Goal: Task Accomplishment & Management: Manage account settings

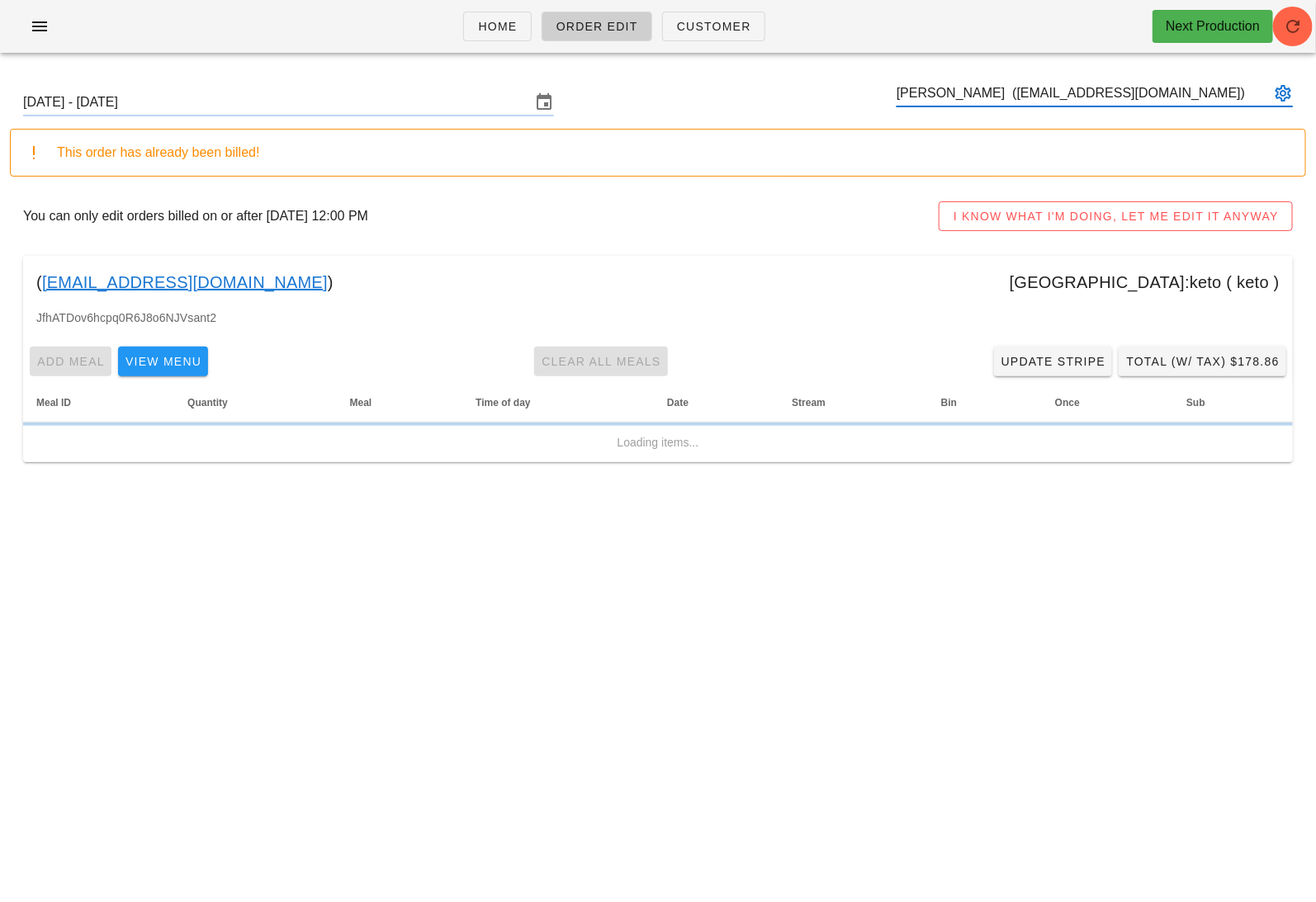
type input "[PERSON_NAME] ([EMAIL_ADDRESS][DOMAIN_NAME])"
click at [124, 271] on link "riad.rasheed@gmail.com" at bounding box center [185, 282] width 286 height 27
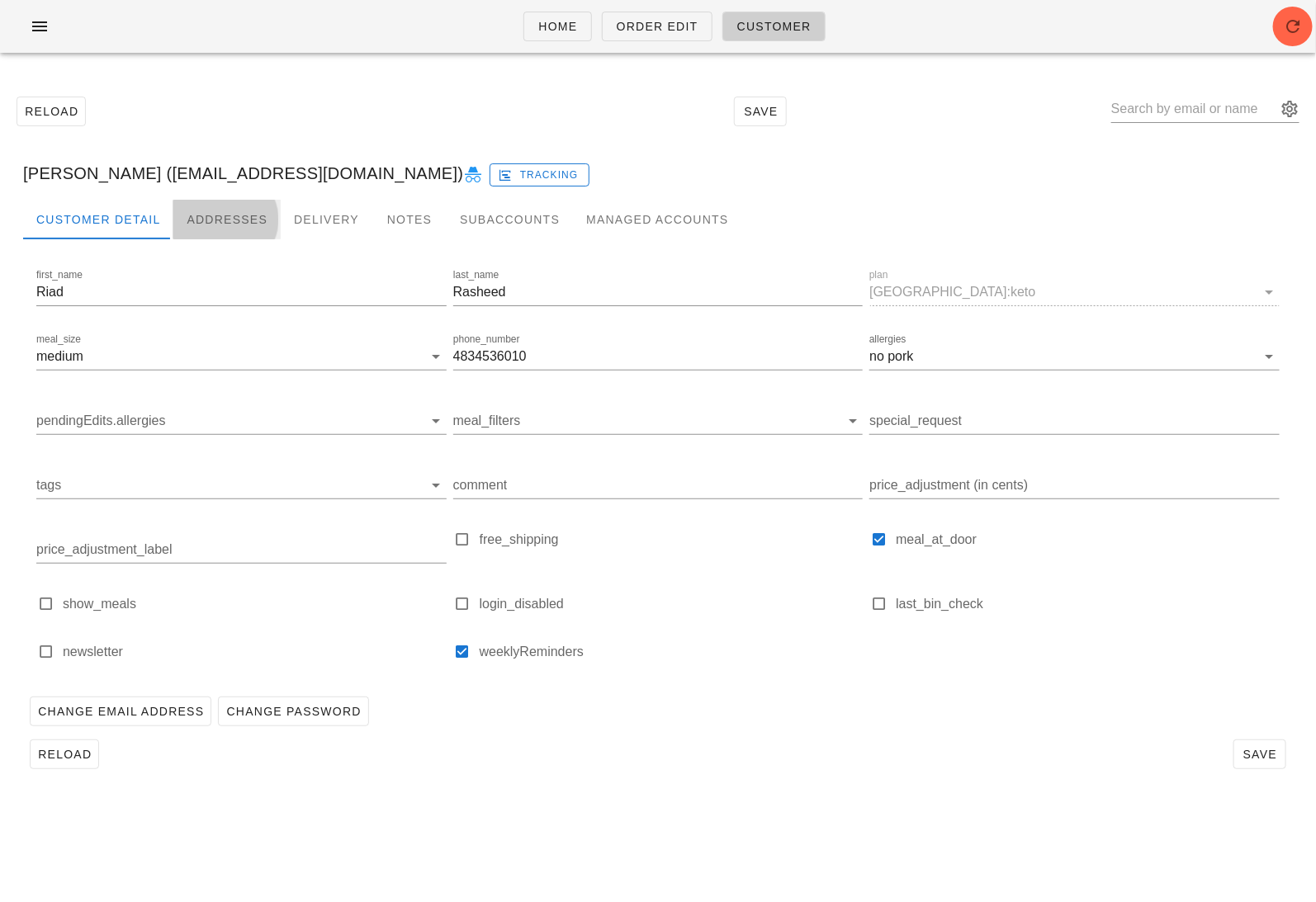
click at [230, 216] on div "Addresses" at bounding box center [226, 219] width 107 height 39
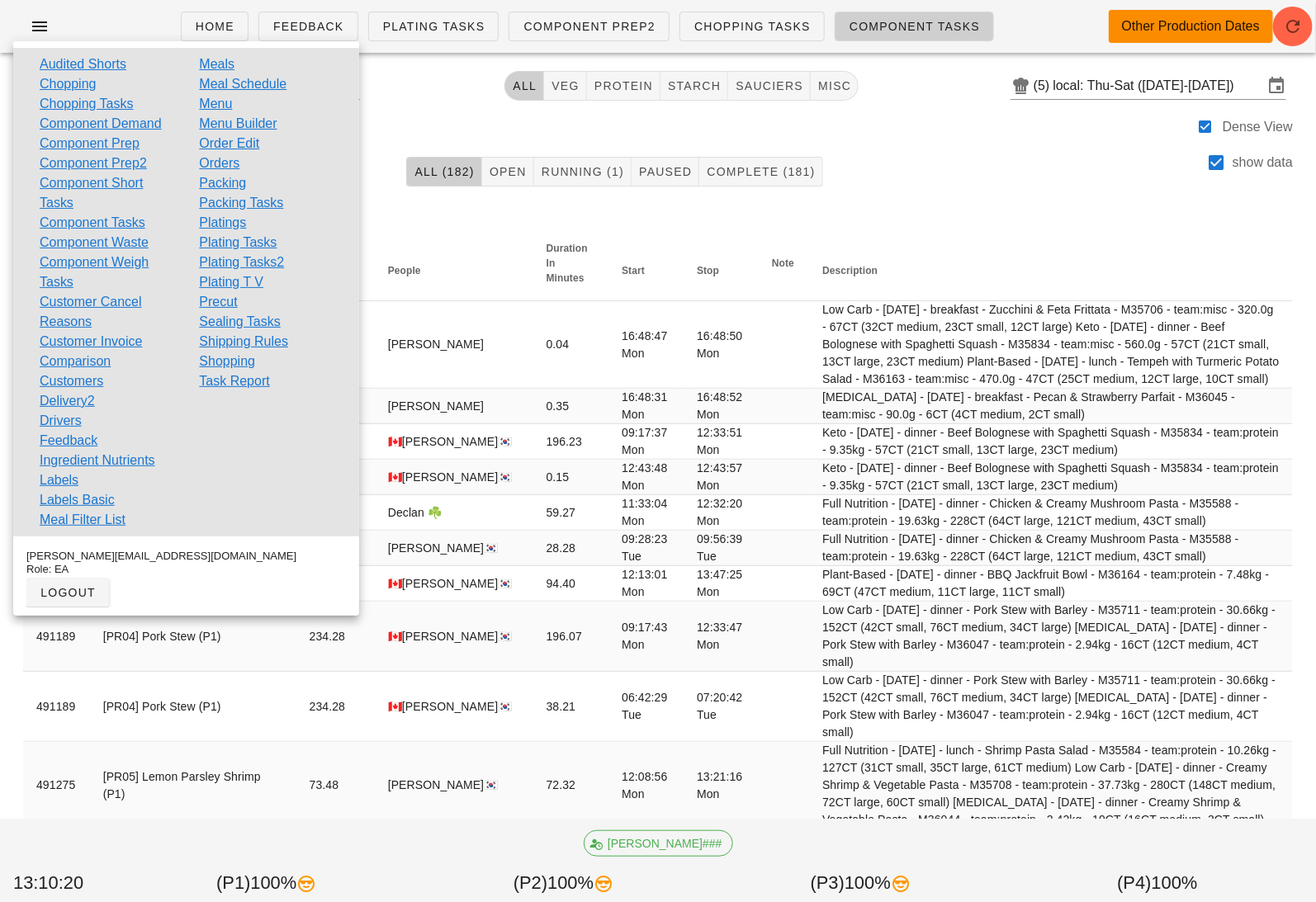
click at [410, 95] on div "Search All veg protein starch sauciers misc (5) local: Thu-Sat (Oct 9-Oct 11)" at bounding box center [658, 85] width 1296 height 39
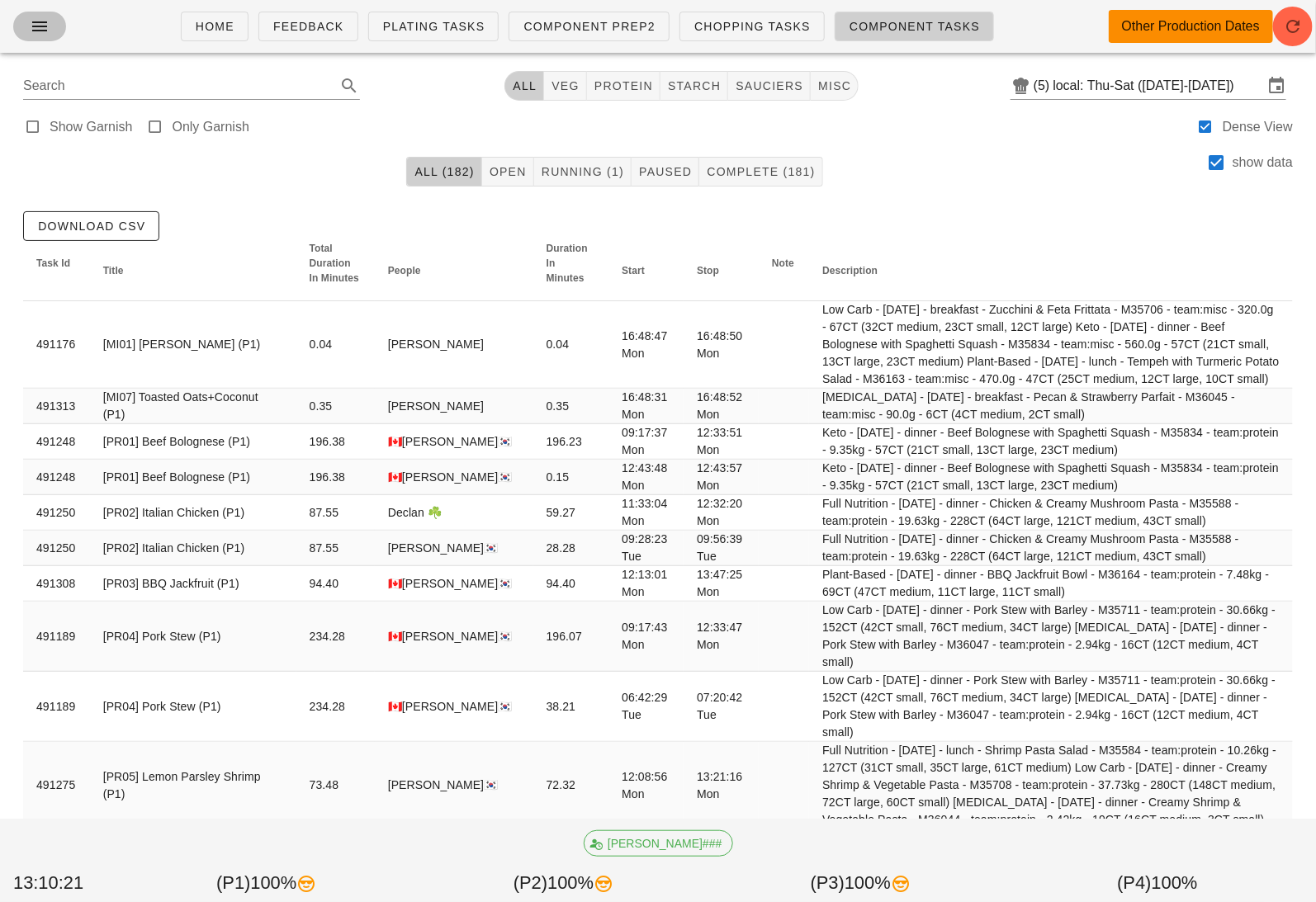
click at [40, 25] on icon "button" at bounding box center [39, 27] width 20 height 20
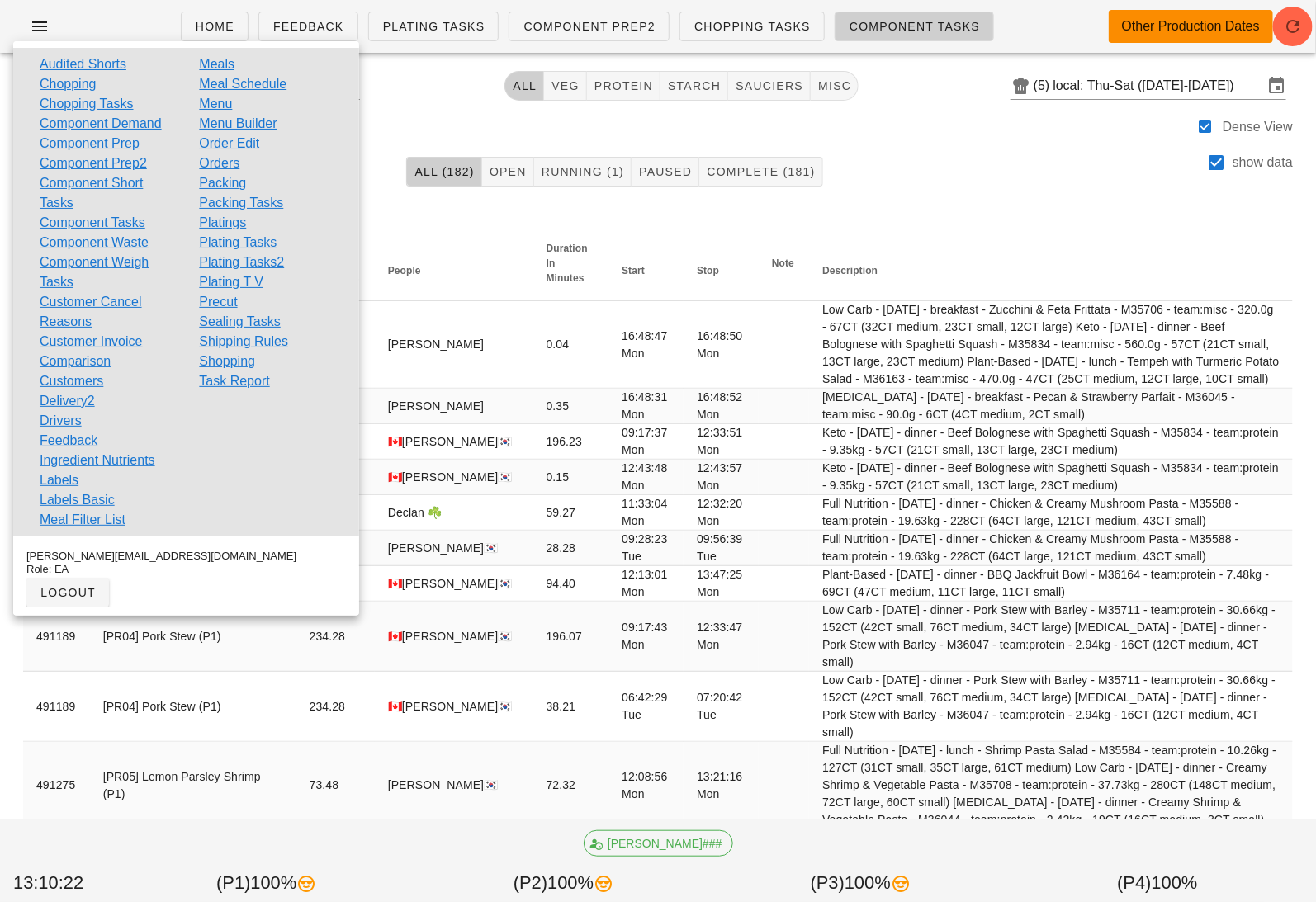
click at [224, 160] on link "Orders" at bounding box center [218, 163] width 40 height 20
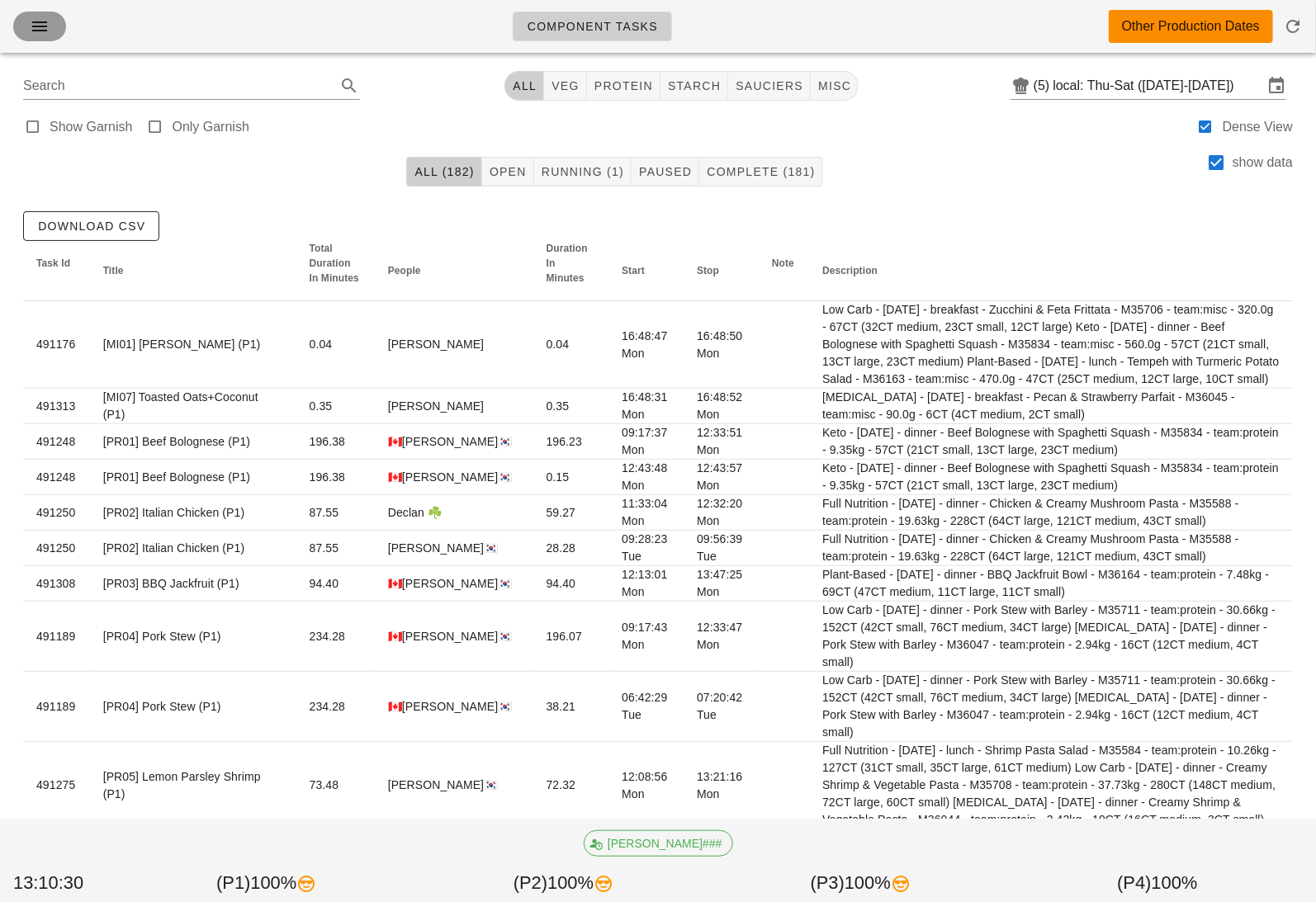
click at [47, 28] on icon "button" at bounding box center [39, 27] width 20 height 20
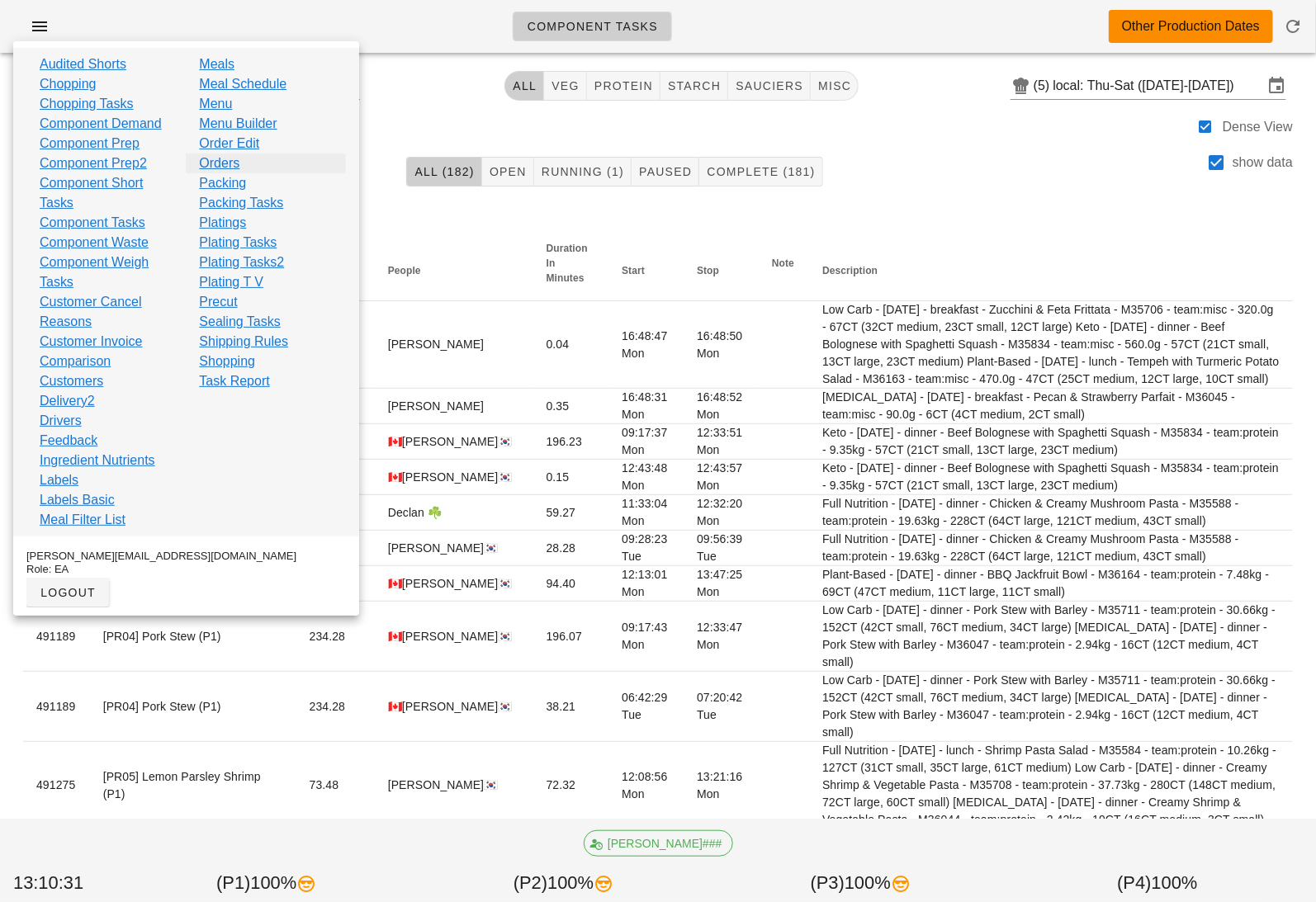
click at [228, 159] on link "Orders" at bounding box center [218, 163] width 40 height 20
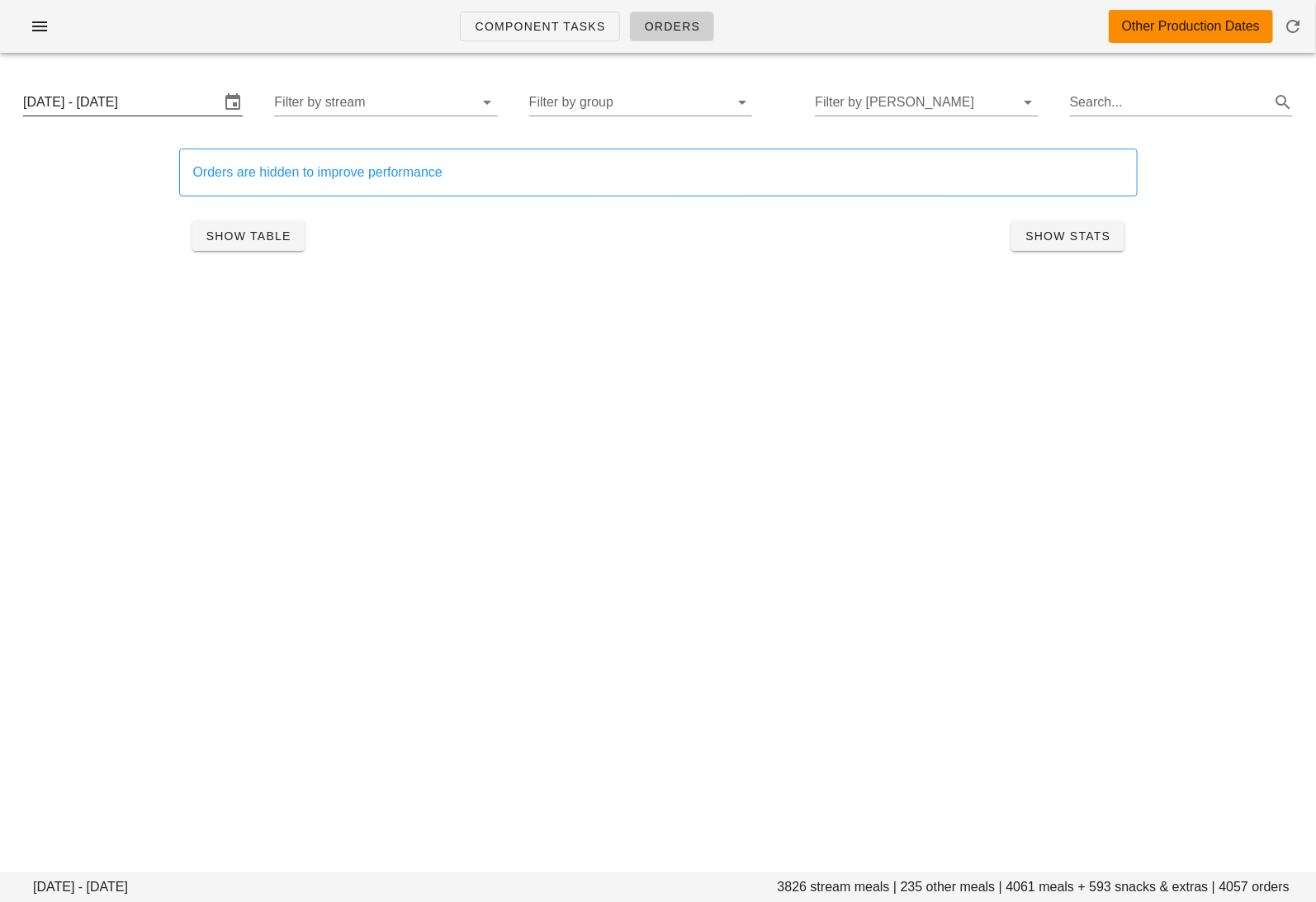
click at [148, 90] on input "Thursday October 9 - Saturday October 11" at bounding box center [122, 102] width 197 height 27
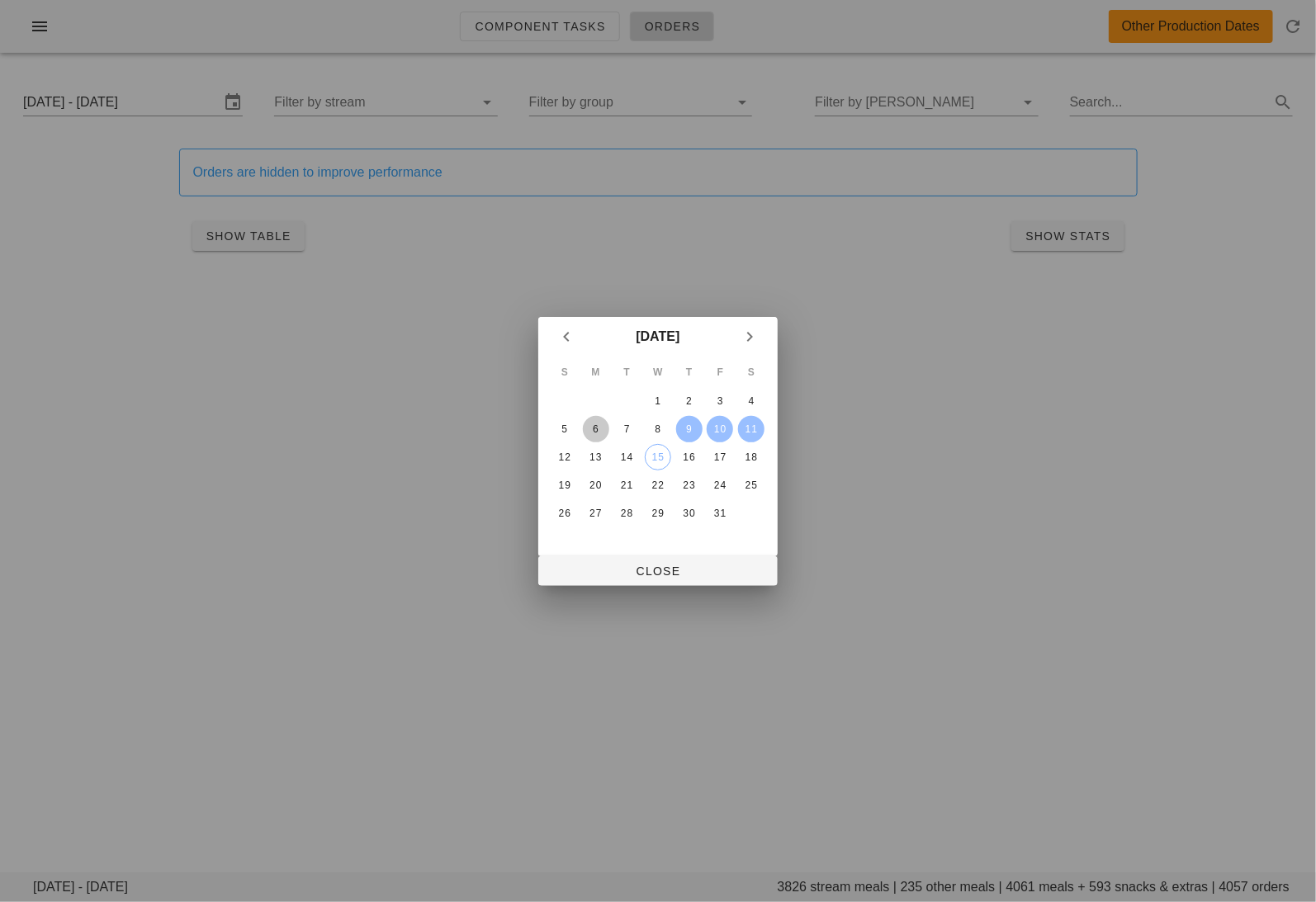
click at [597, 426] on div "6" at bounding box center [596, 429] width 27 height 12
click at [656, 425] on div "8" at bounding box center [658, 429] width 27 height 12
click at [665, 571] on span "Close" at bounding box center [658, 571] width 213 height 13
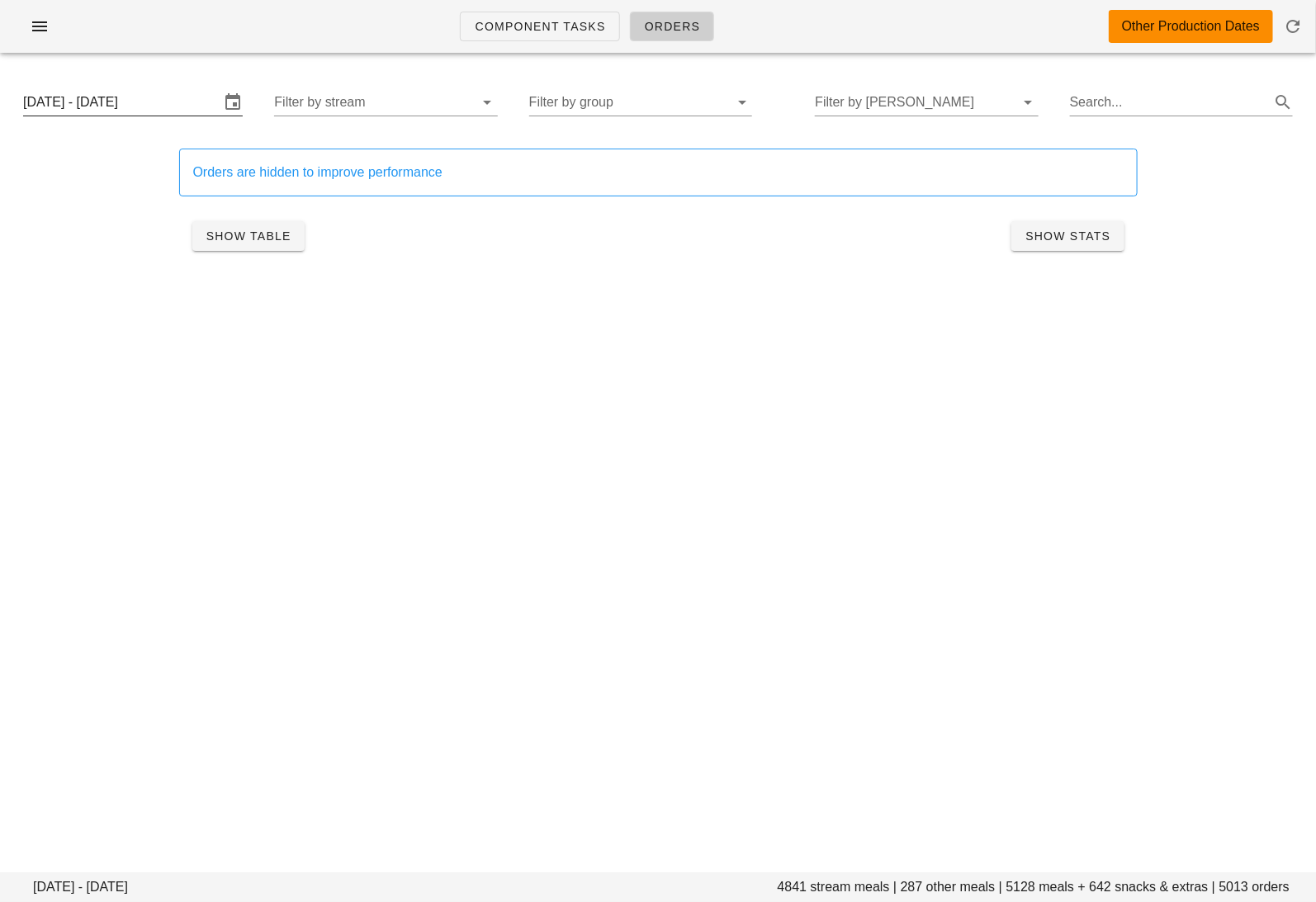
click at [136, 97] on input "Monday October 6 - Wednesday October 8" at bounding box center [122, 102] width 197 height 27
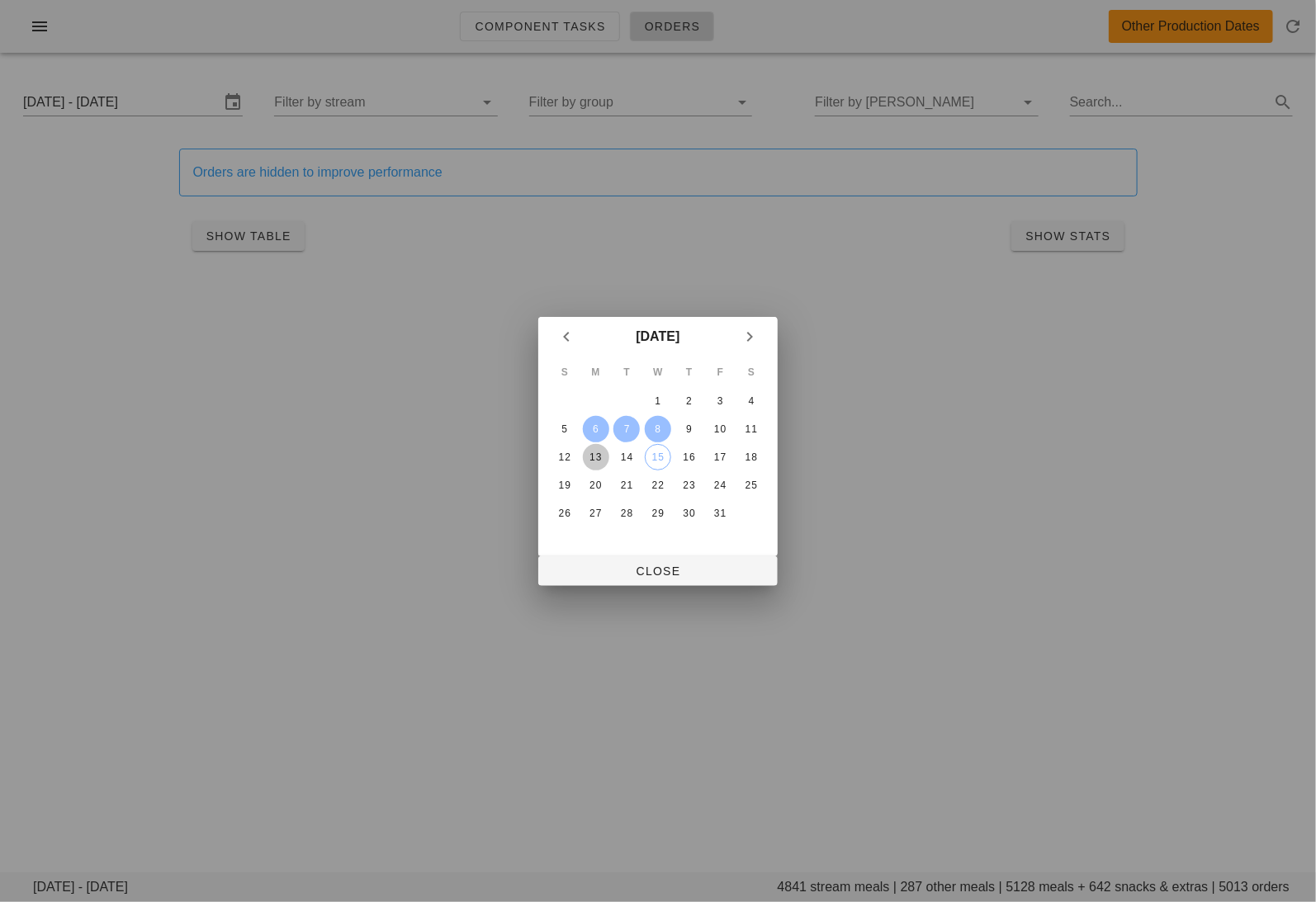
click at [590, 457] on div "13" at bounding box center [596, 458] width 27 height 12
click at [660, 457] on div "15" at bounding box center [658, 458] width 25 height 12
click at [650, 573] on span "Close" at bounding box center [658, 571] width 213 height 13
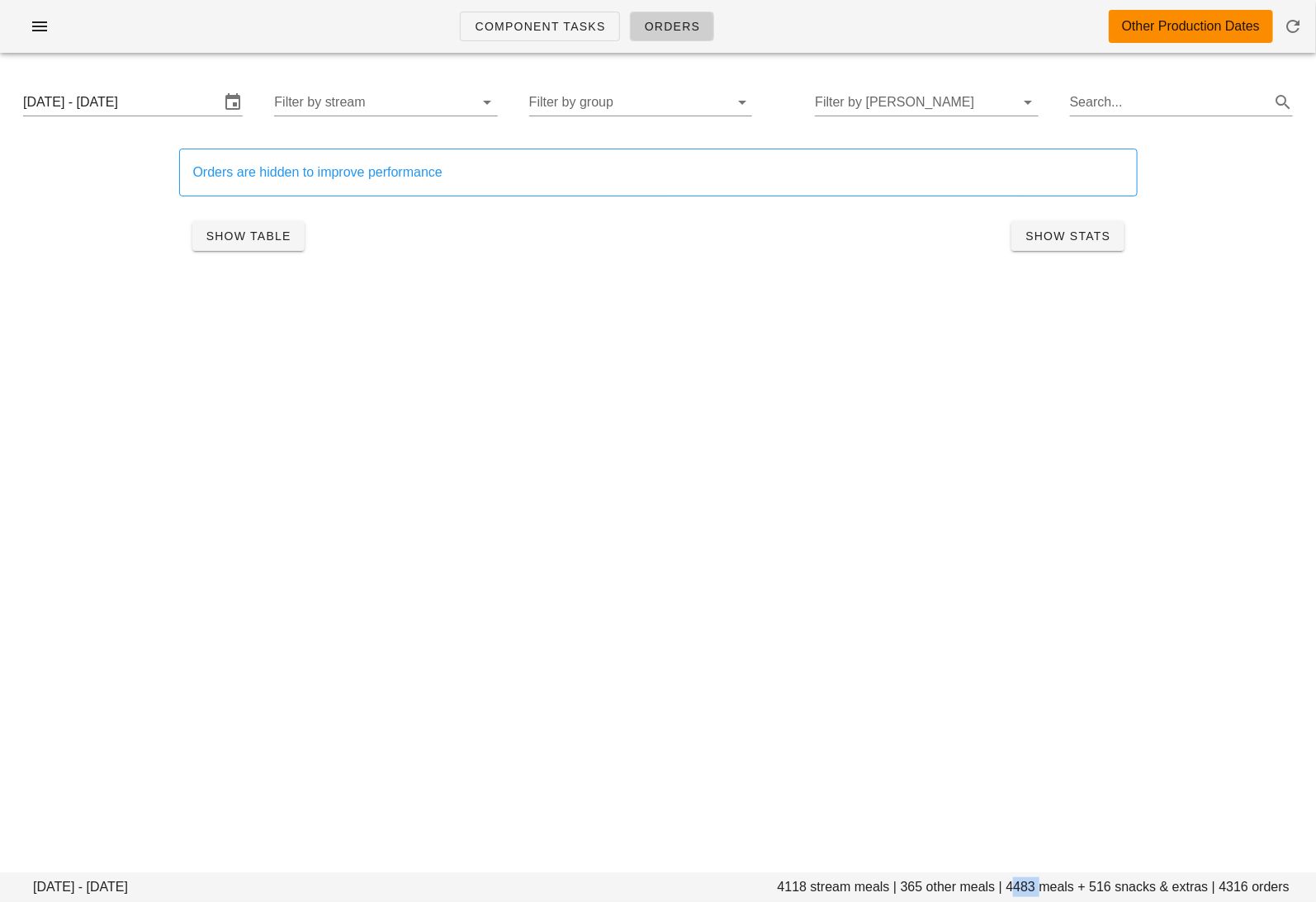
drag, startPoint x: 1040, startPoint y: 884, endPoint x: 1012, endPoint y: 884, distance: 28.0
click at [1012, 884] on footer "Monday October 13 - Wednesday October 15 4118 stream meals | 365 other meals | …" at bounding box center [658, 887] width 1316 height 29
copy footer "4483"
click at [177, 106] on input "Monday October 13 - Wednesday October 15" at bounding box center [122, 102] width 197 height 27
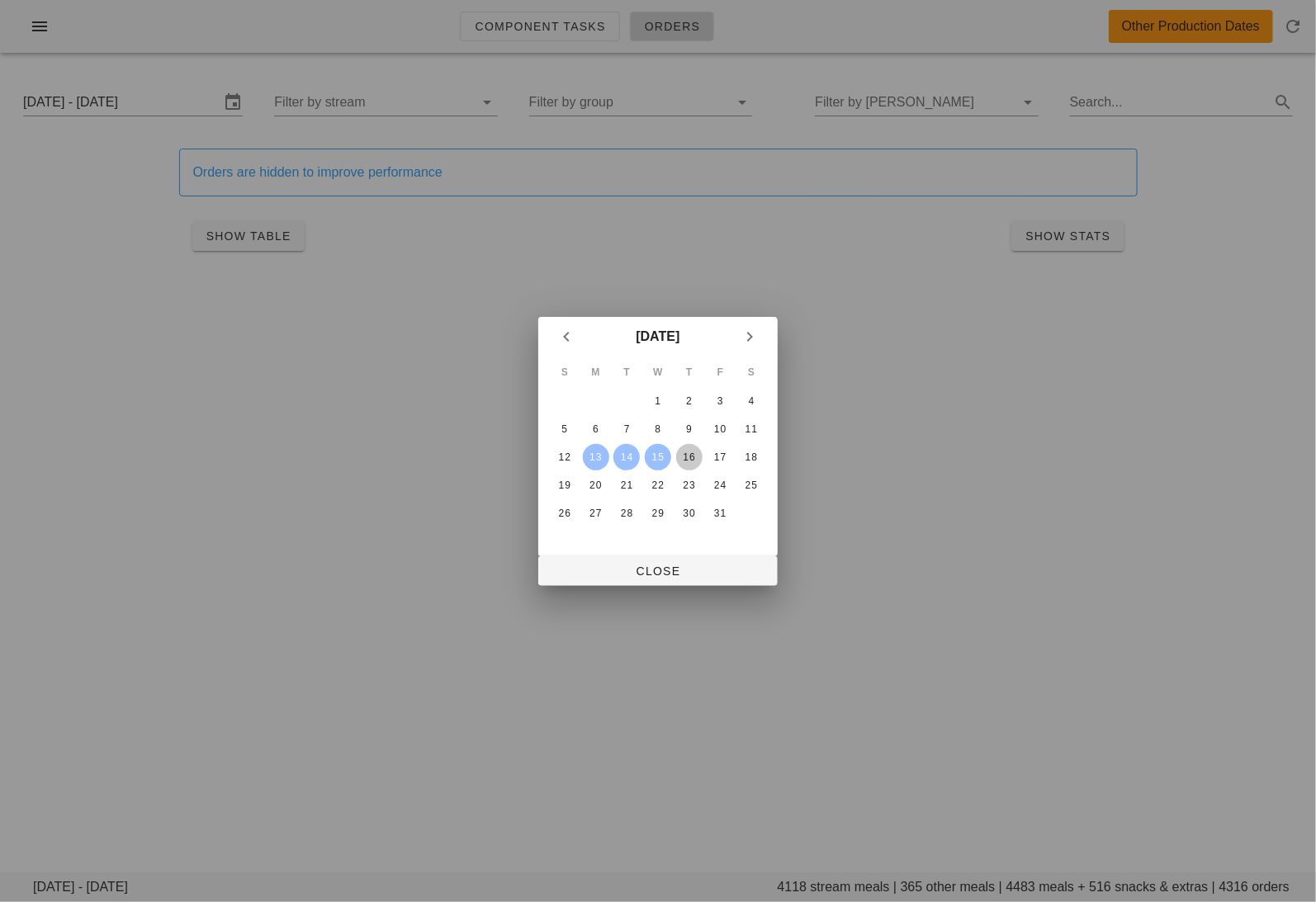
click at [701, 456] on div "16" at bounding box center [689, 458] width 27 height 12
click at [749, 456] on div "18" at bounding box center [751, 458] width 27 height 12
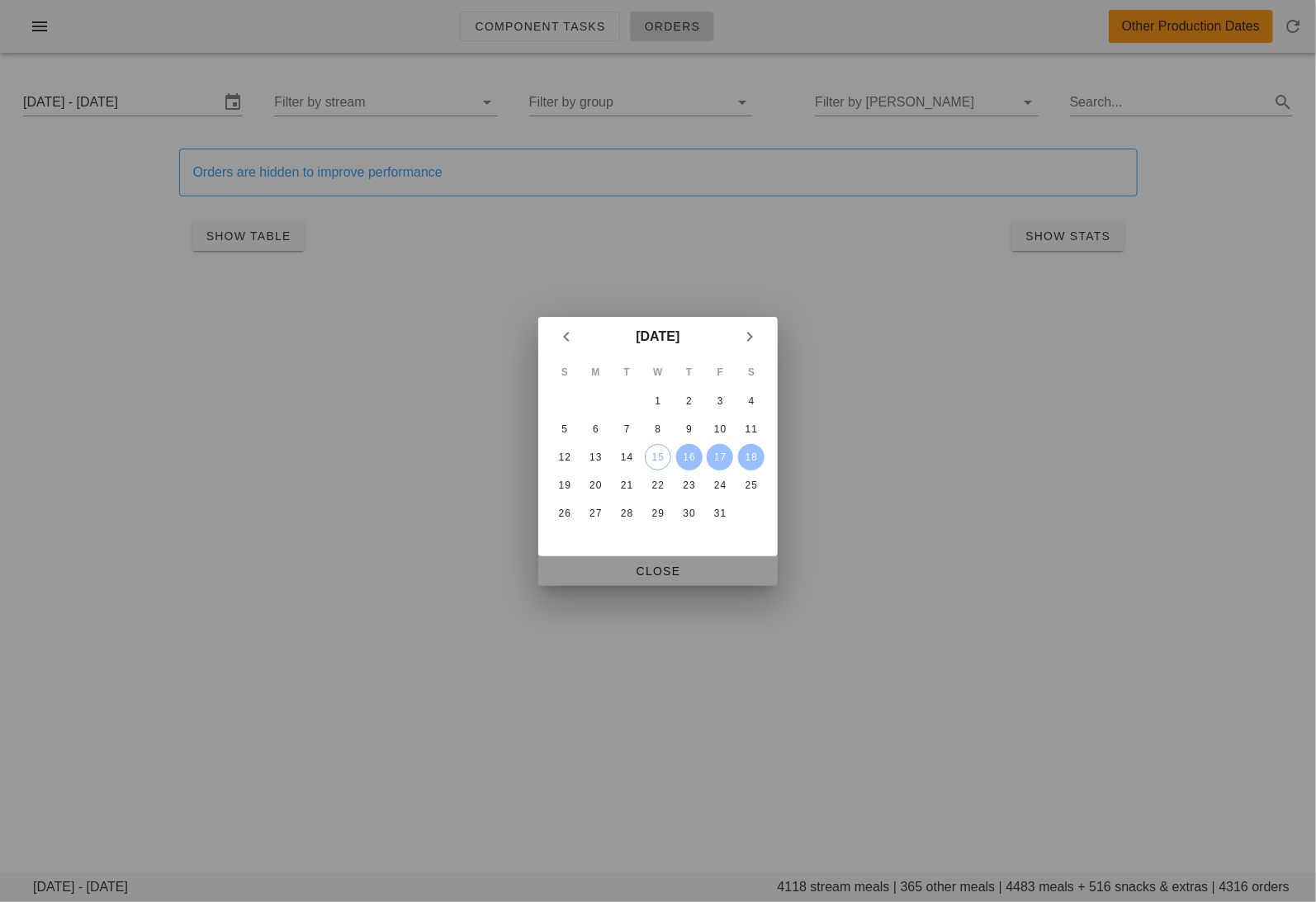
click at [705, 574] on span "Close" at bounding box center [658, 571] width 213 height 13
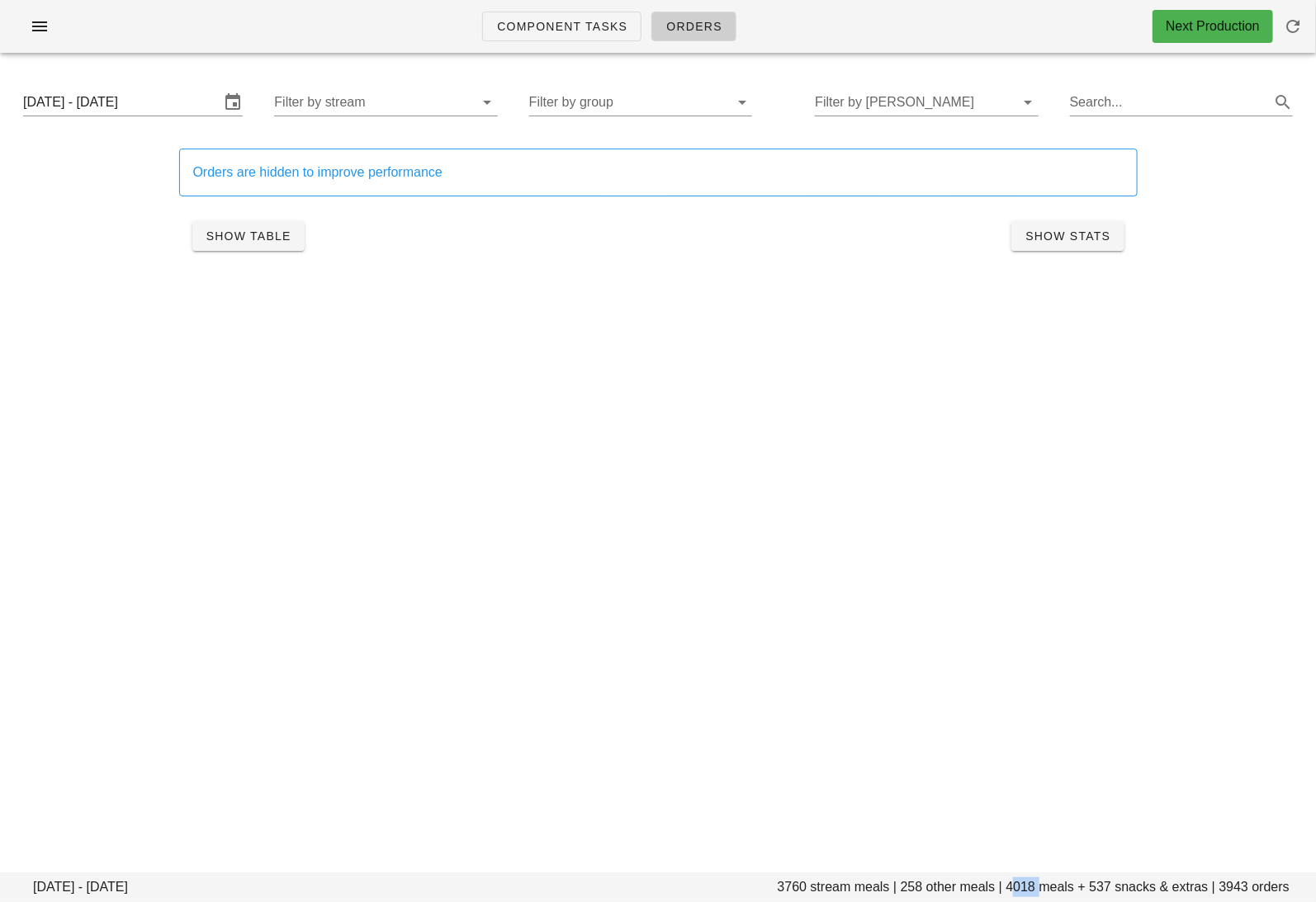
drag, startPoint x: 1038, startPoint y: 888, endPoint x: 1010, endPoint y: 888, distance: 28.0
click at [1010, 888] on footer "Thursday October 16 - Saturday October 18 3760 stream meals | 258 other meals |…" at bounding box center [658, 887] width 1316 height 29
copy footer "4018"
click at [35, 28] on icon "button" at bounding box center [39, 27] width 20 height 20
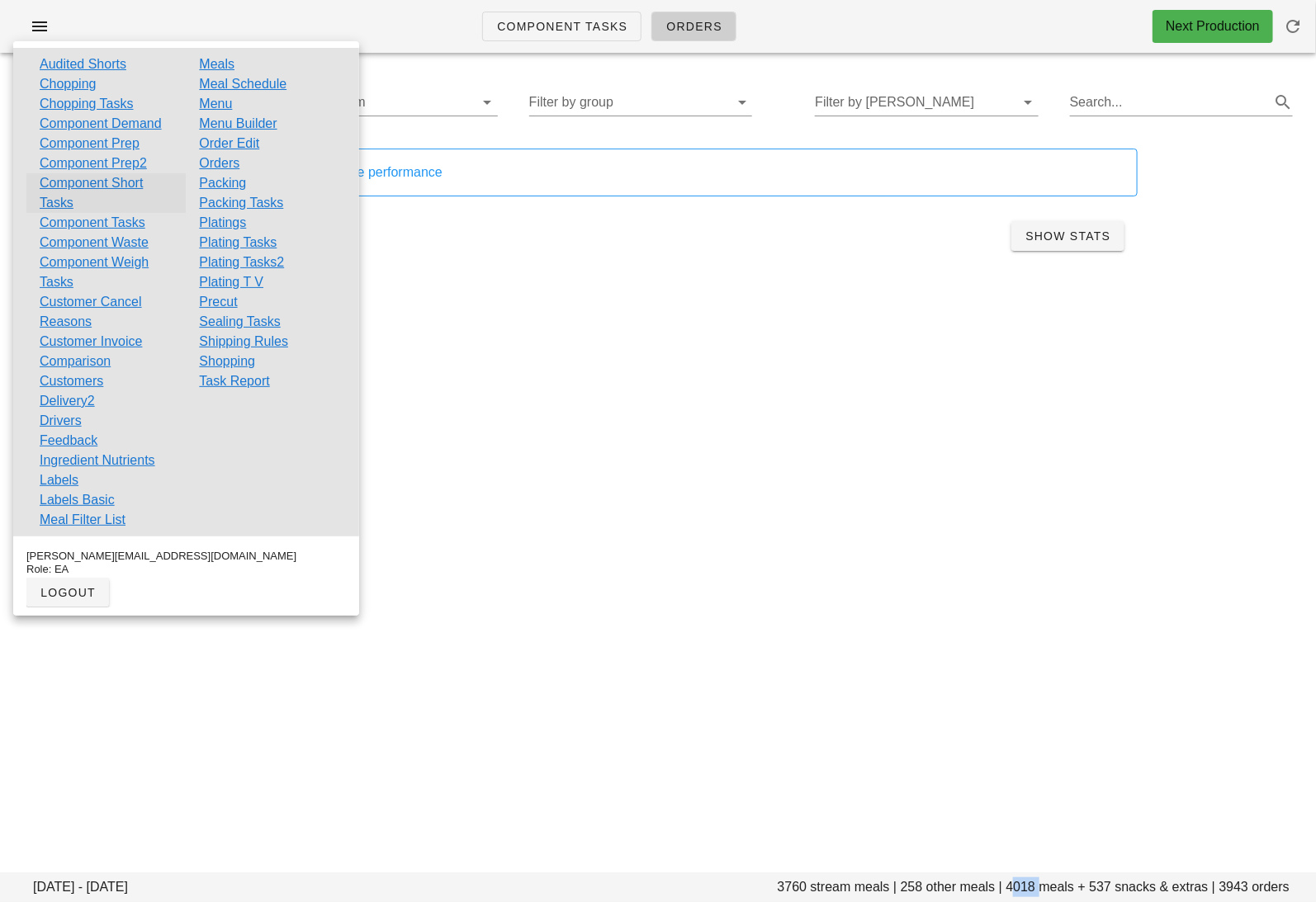
click at [127, 180] on link "Component Short Tasks" at bounding box center [105, 193] width 133 height 39
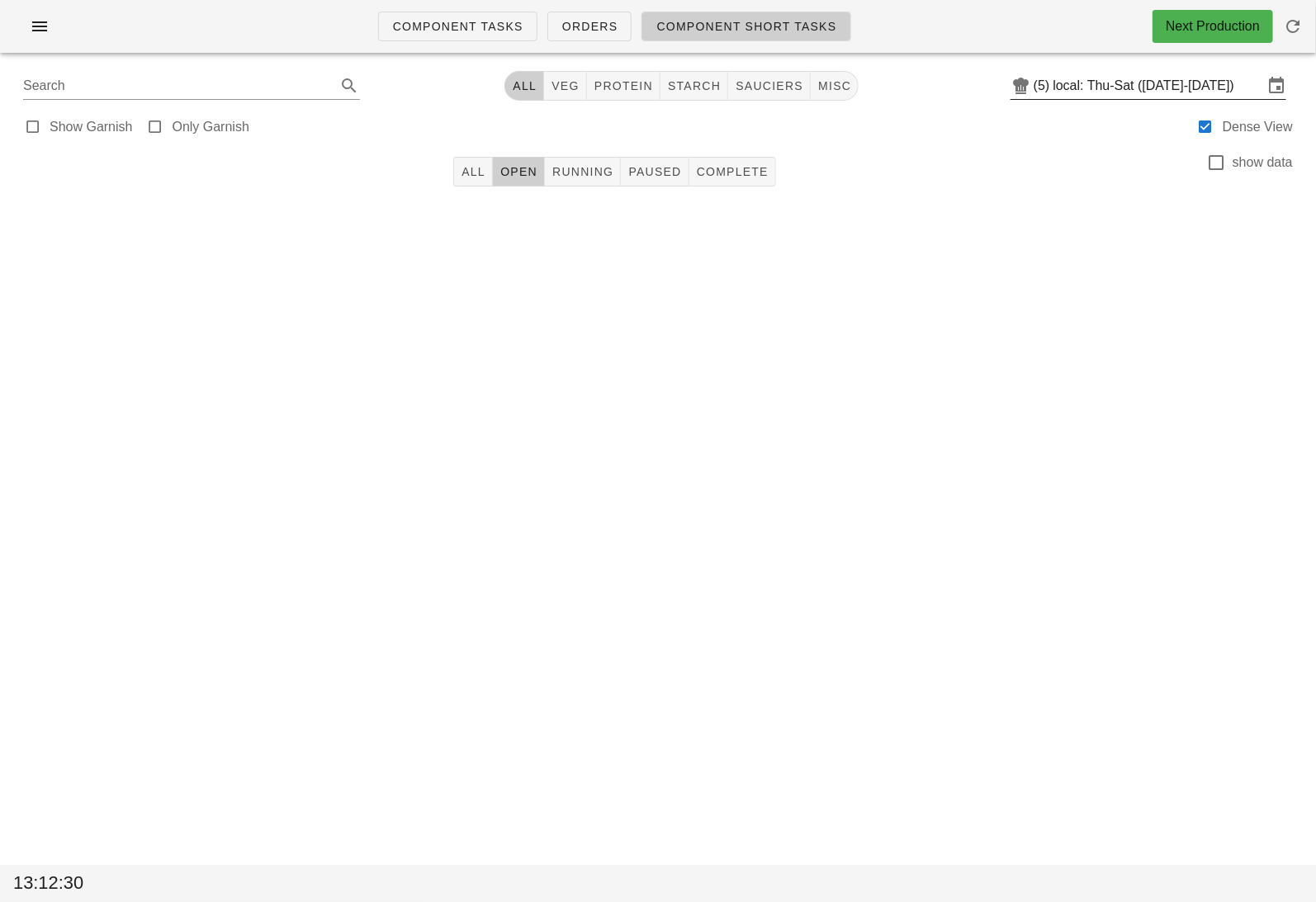
click at [1103, 85] on input "local: Thu-Sat (Oct 16-Oct 18)" at bounding box center [1158, 85] width 209 height 27
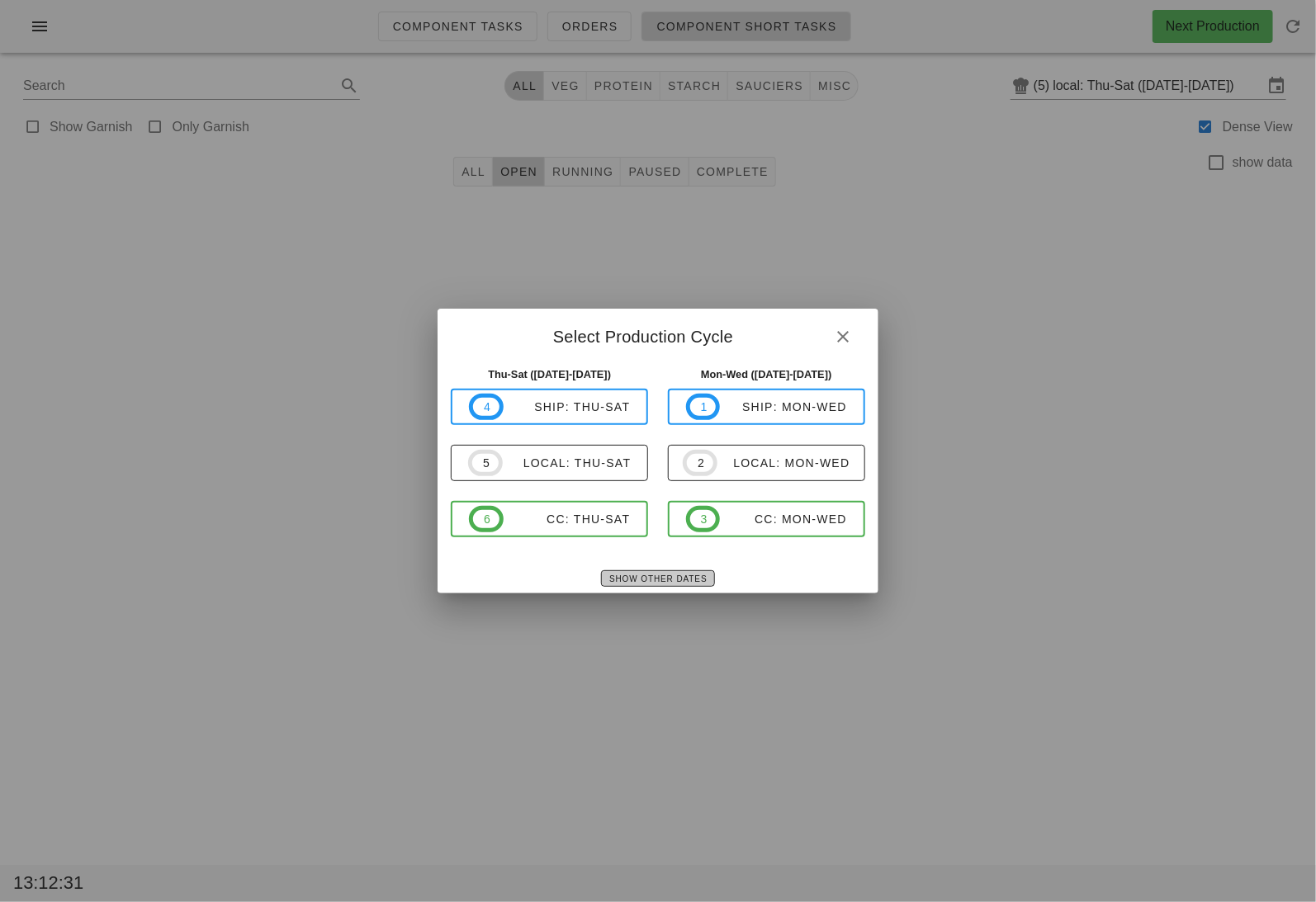
click at [686, 575] on span "Show Other Dates" at bounding box center [658, 579] width 98 height 9
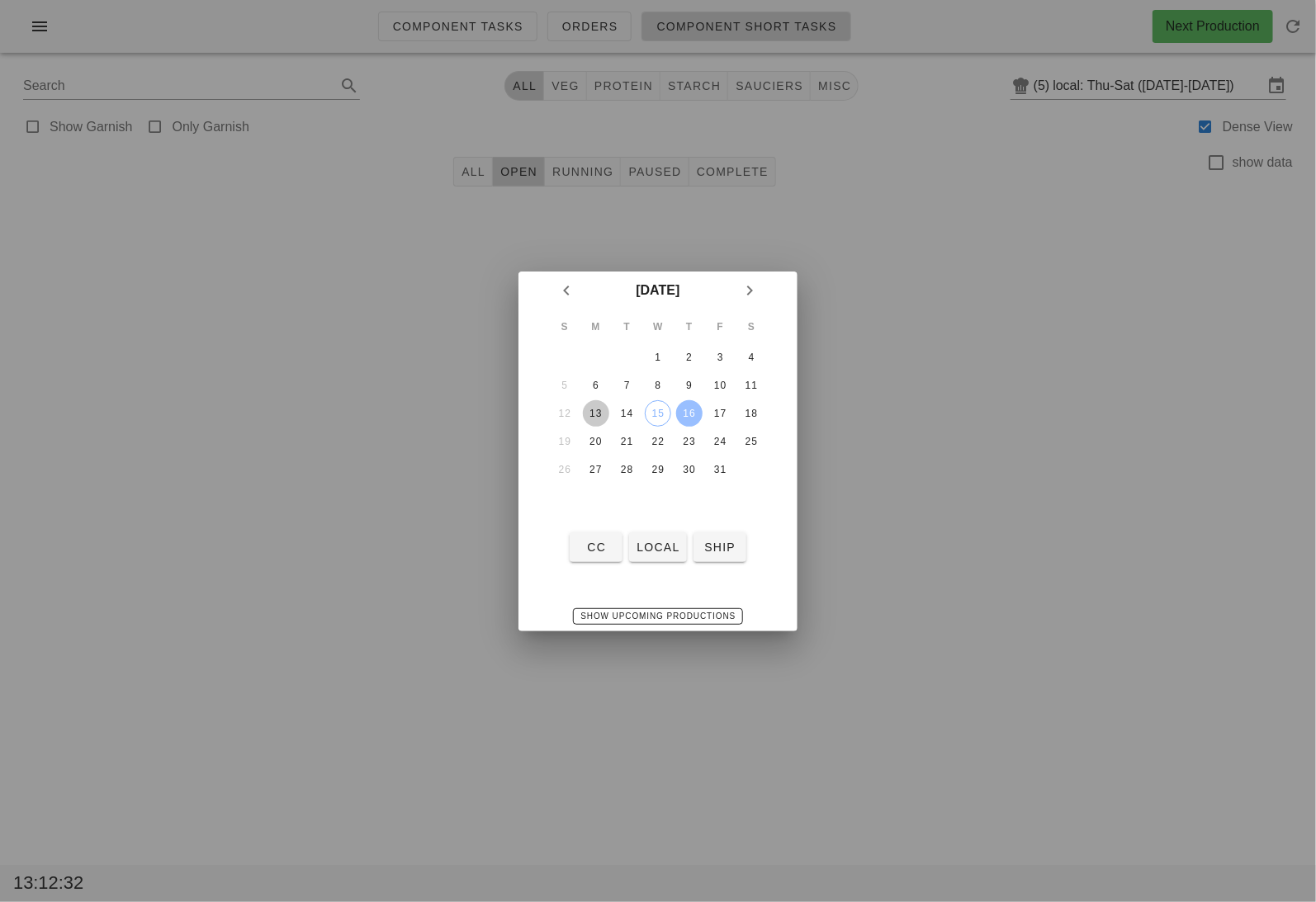
click at [608, 417] on div "13" at bounding box center [596, 414] width 27 height 12
click at [660, 540] on span "local" at bounding box center [658, 546] width 44 height 13
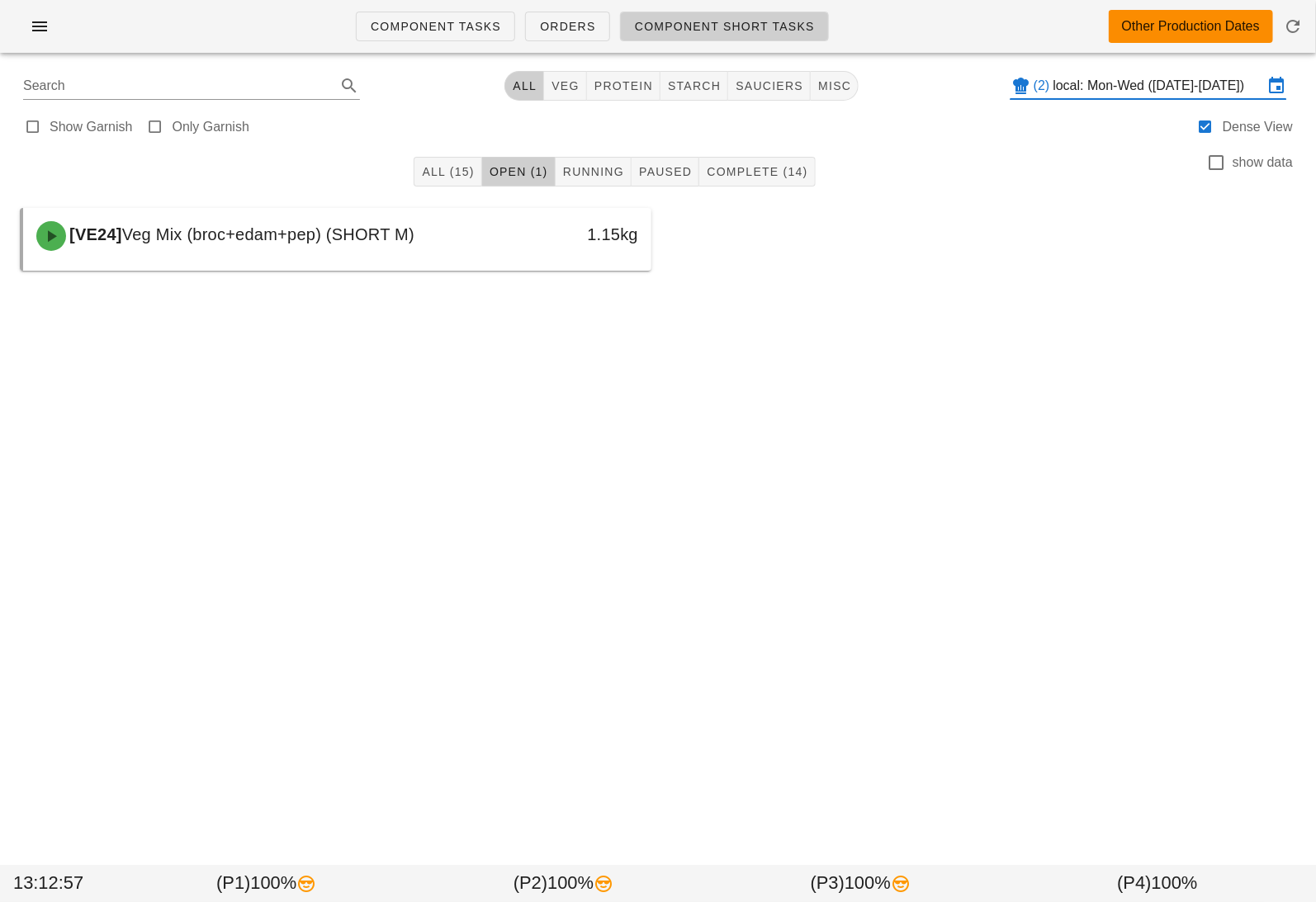
click at [1102, 78] on input "local: Mon-Wed (Oct 13-Oct 15)" at bounding box center [1158, 85] width 209 height 27
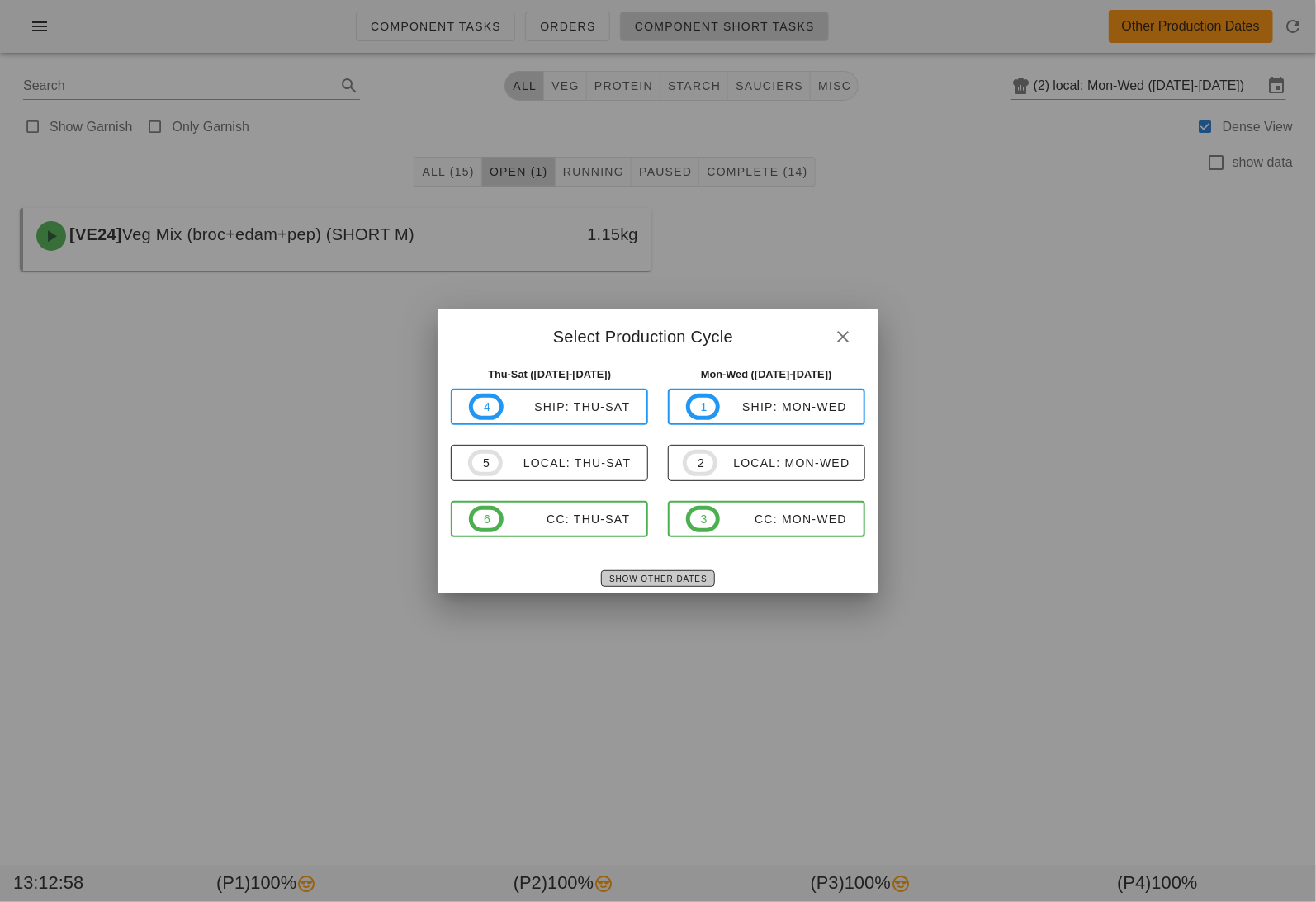
click at [668, 572] on button "Show Other Dates" at bounding box center [658, 578] width 113 height 17
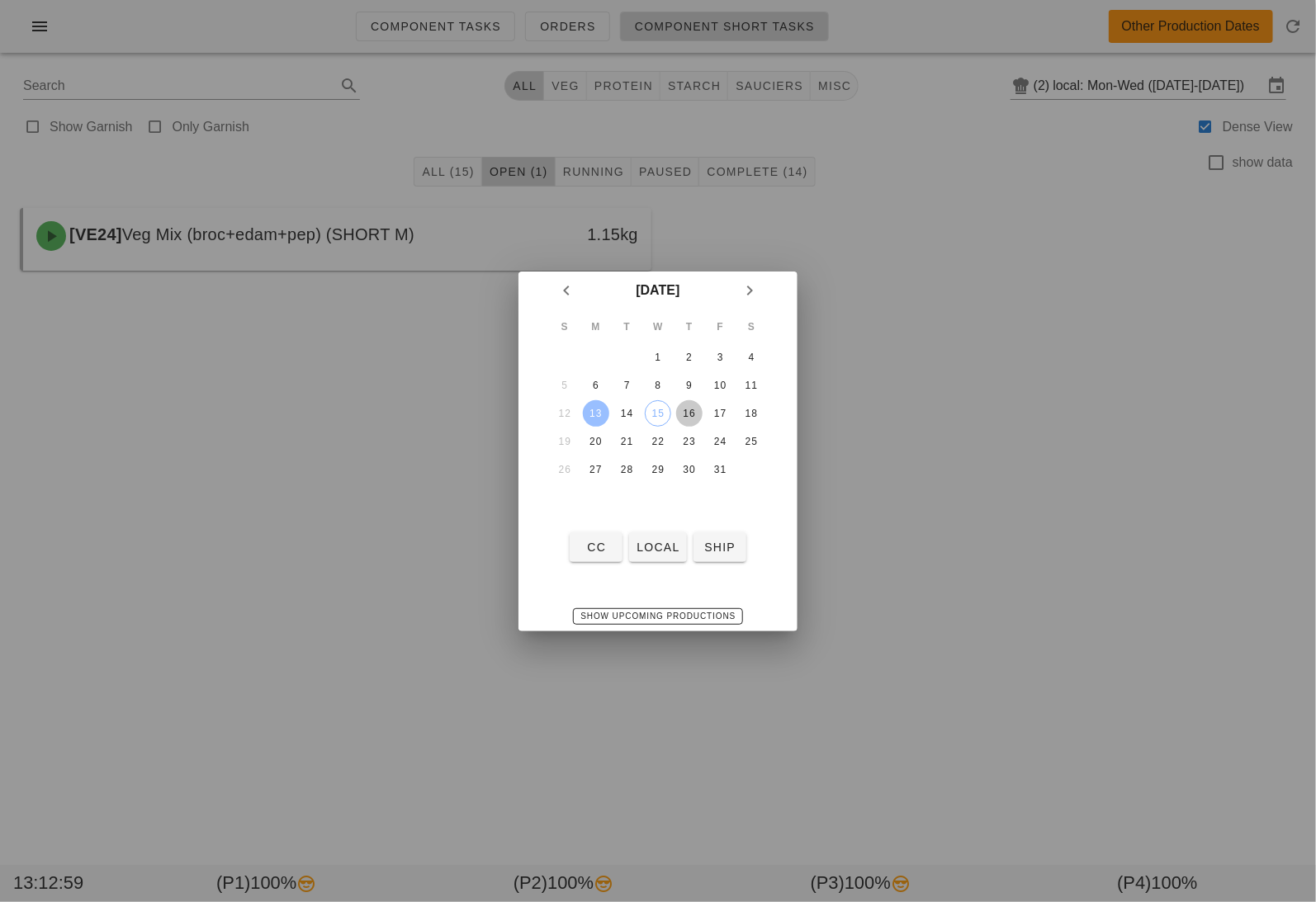
click at [692, 410] on div "16" at bounding box center [689, 414] width 27 height 12
click at [660, 544] on span "local" at bounding box center [658, 546] width 44 height 13
type input "local: Thu-Sat (Oct 16-Oct 18)"
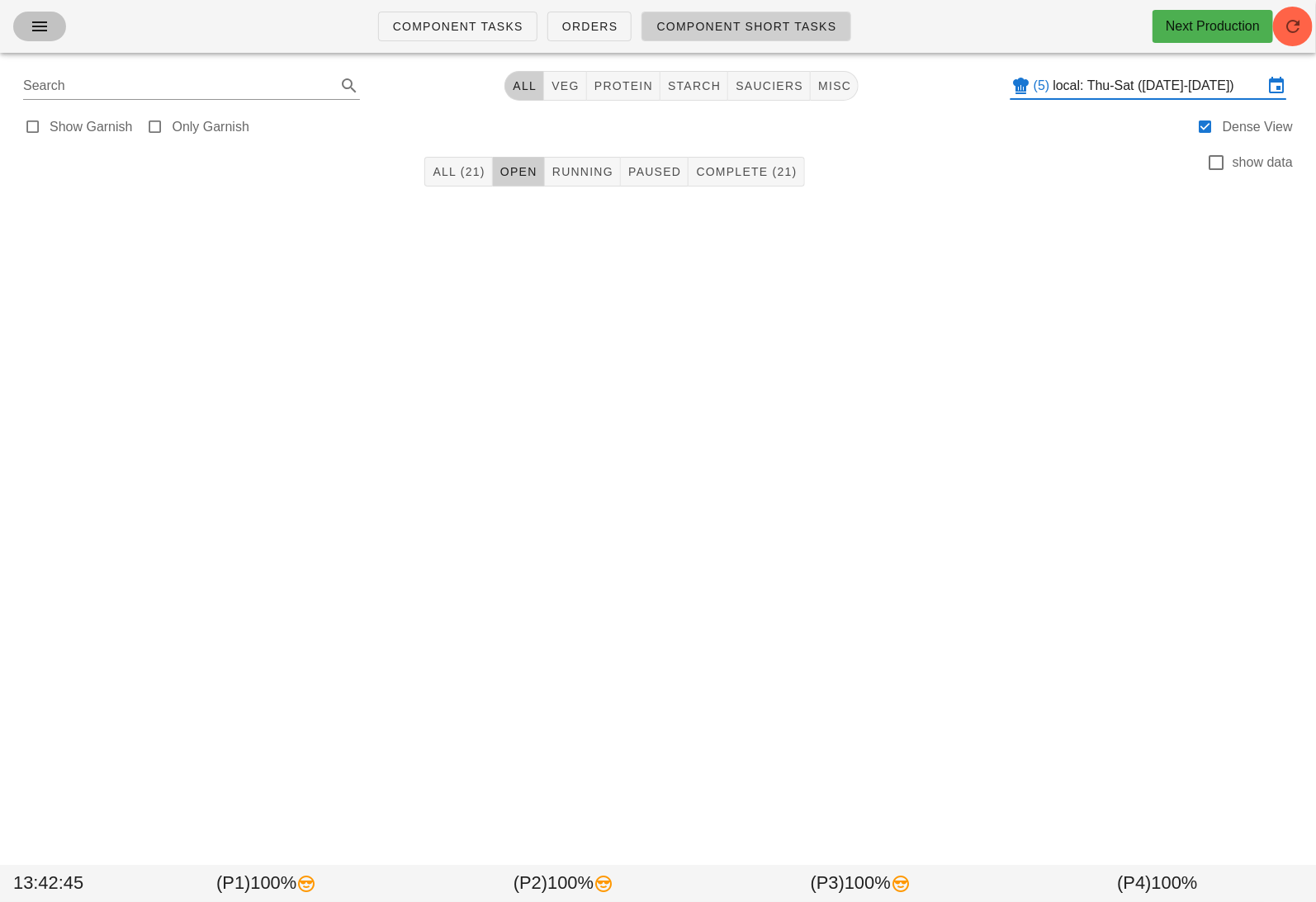
click at [36, 40] on button "button" at bounding box center [39, 27] width 53 height 29
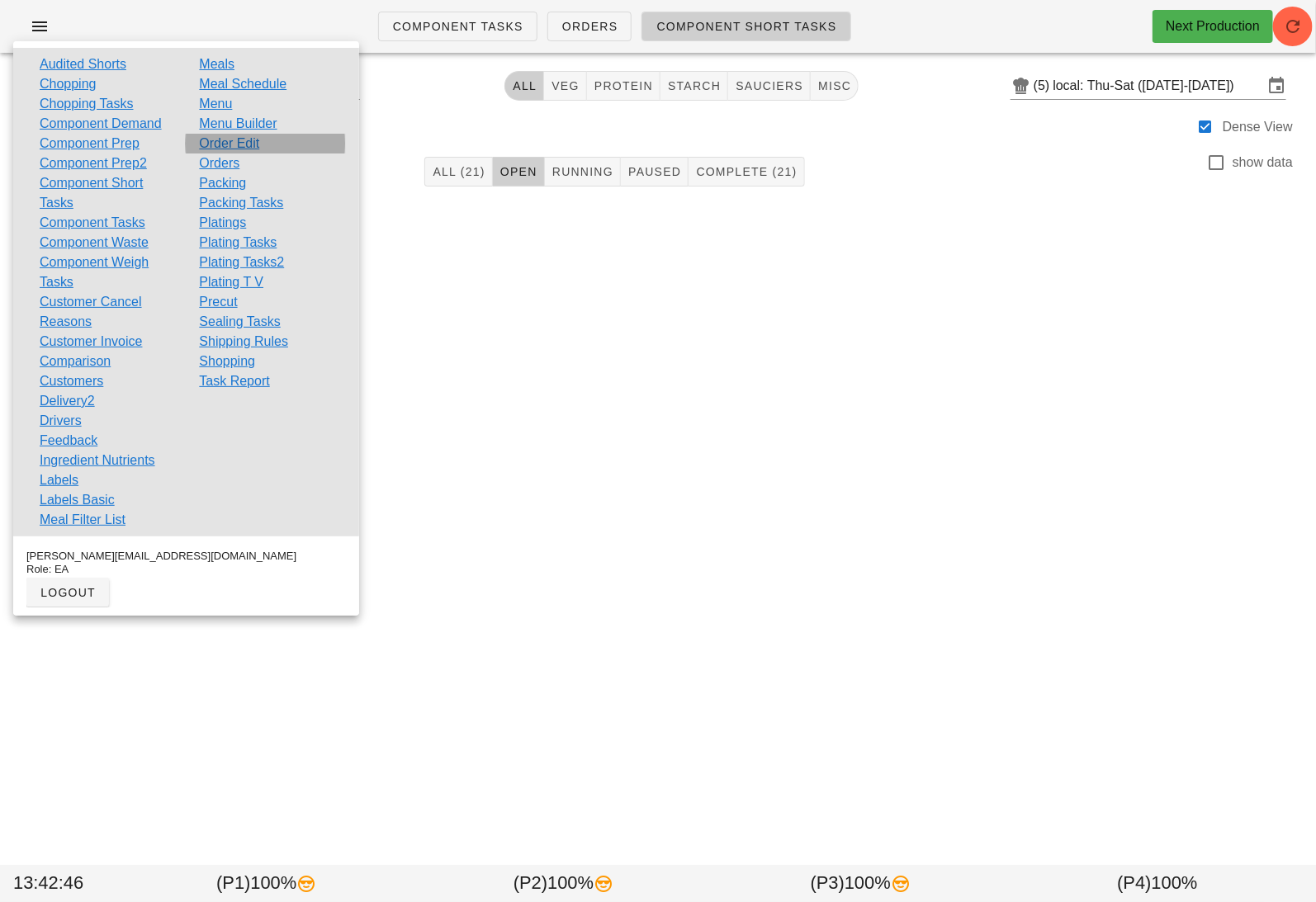
click at [234, 141] on link "Order Edit" at bounding box center [228, 143] width 60 height 20
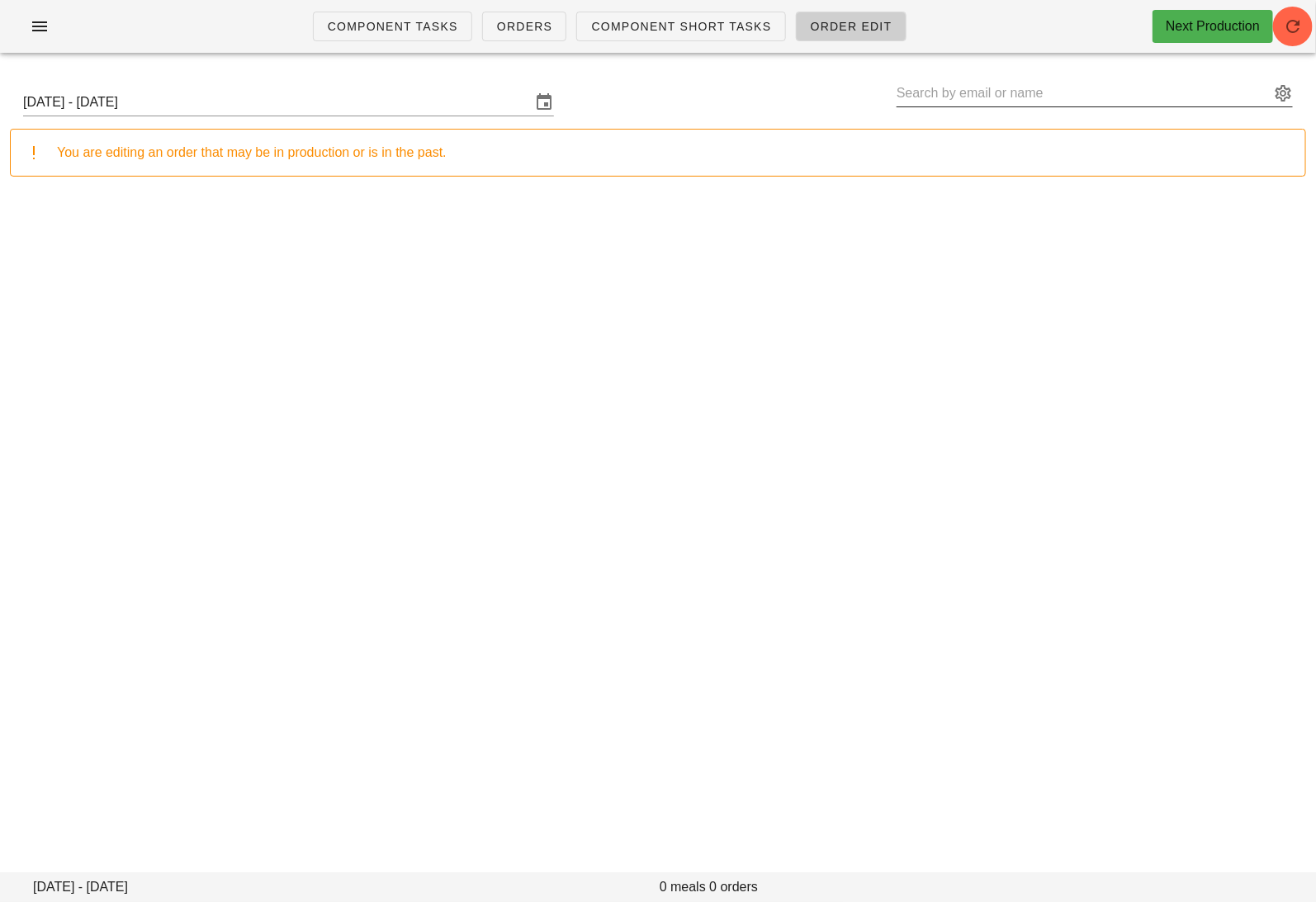
click at [948, 103] on input "text" at bounding box center [1083, 92] width 373 height 27
paste input "riad.rasheed@gmail.com"
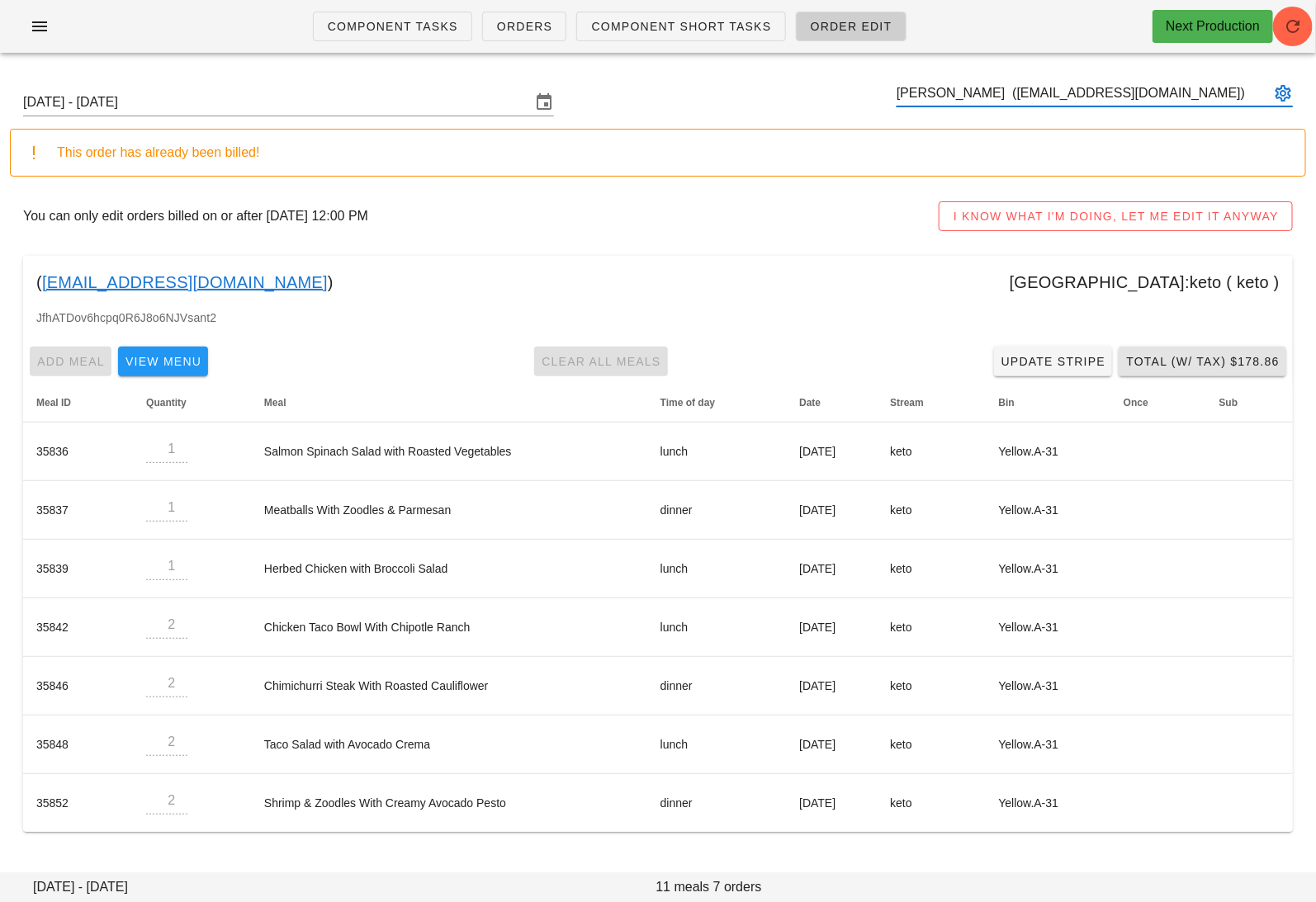
type input "[PERSON_NAME] ([EMAIL_ADDRESS][DOMAIN_NAME])"
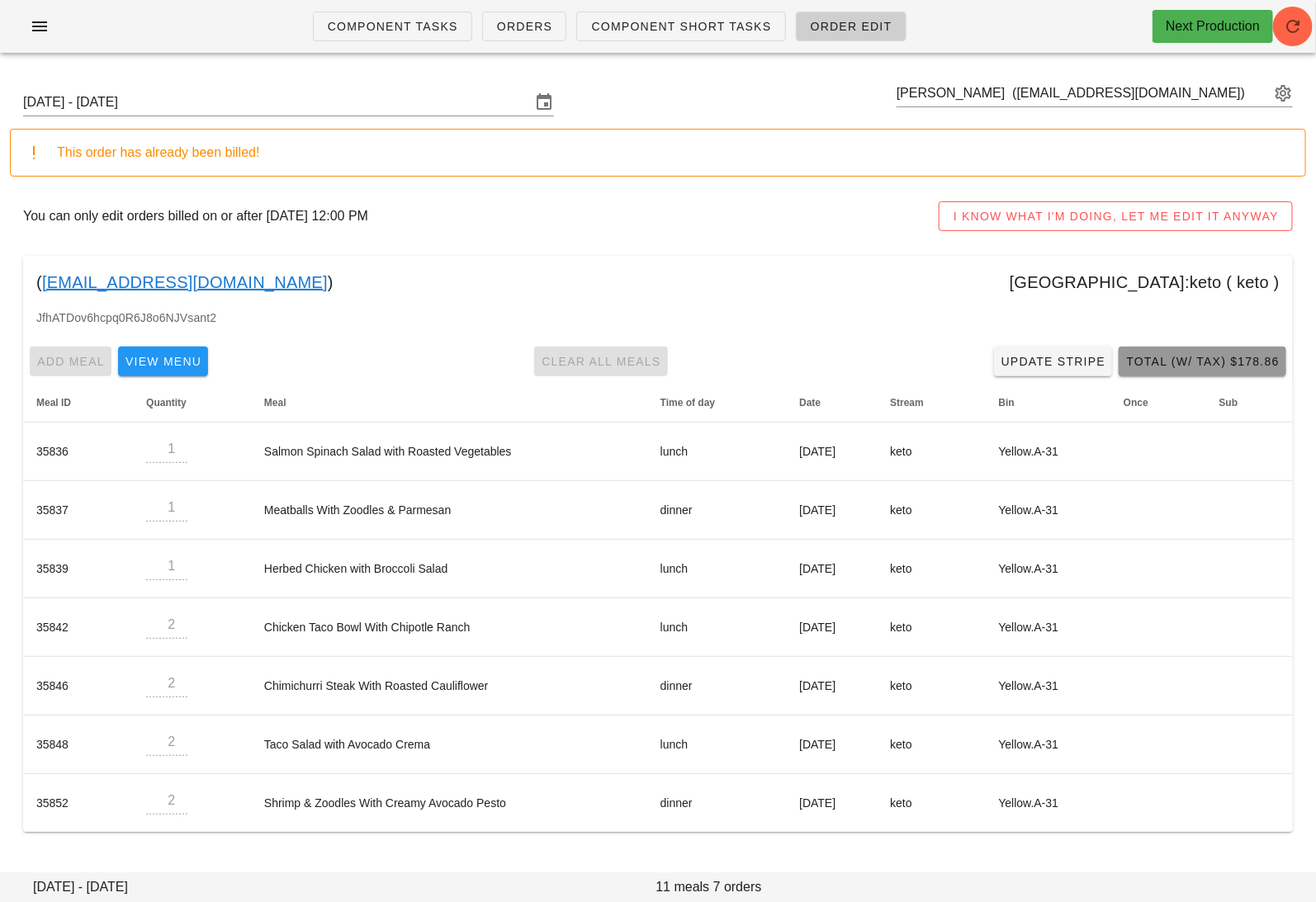
click at [1173, 356] on span "Total (w/ Tax) $178.86" at bounding box center [1202, 361] width 154 height 13
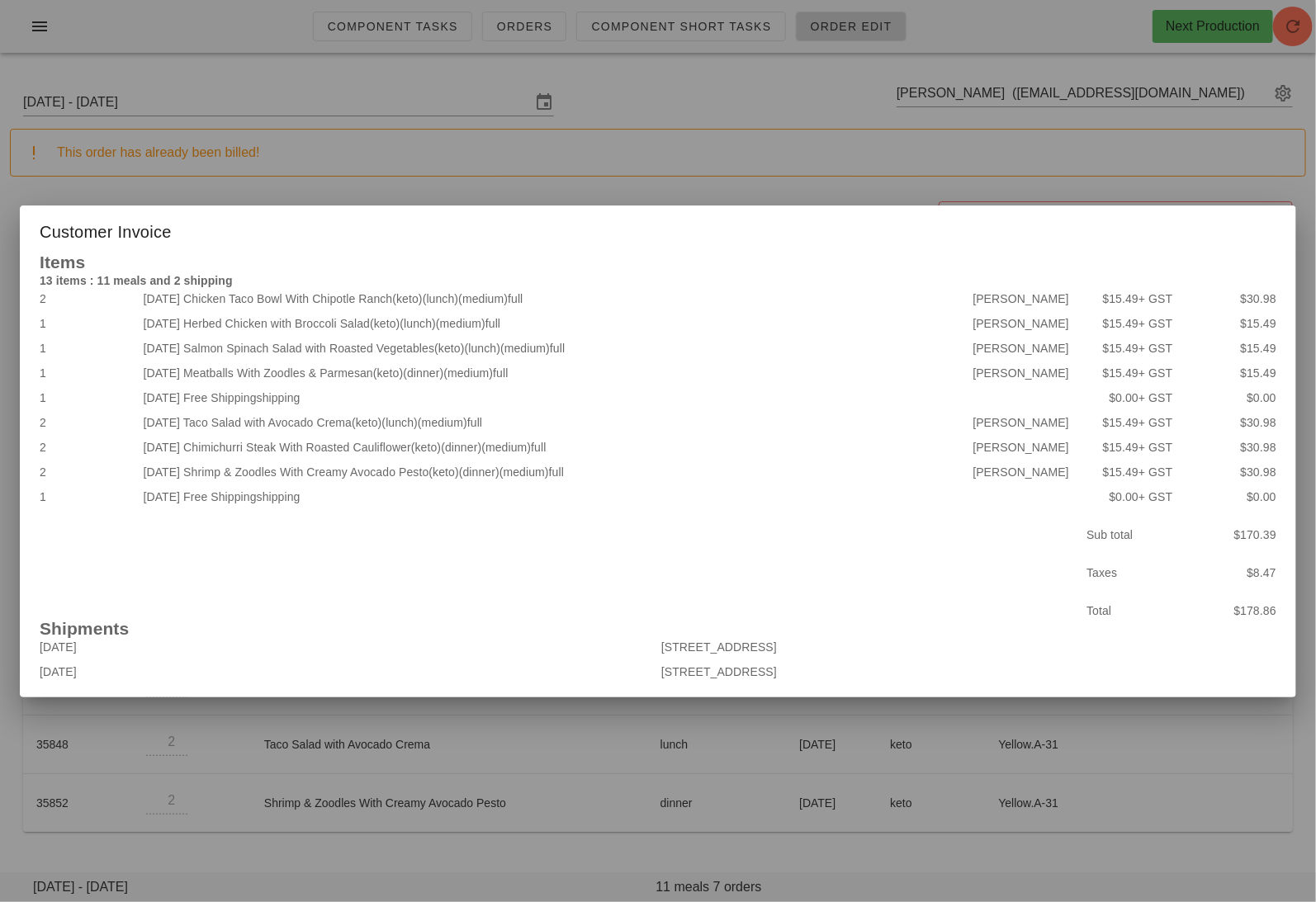
click at [745, 177] on div at bounding box center [658, 451] width 1316 height 902
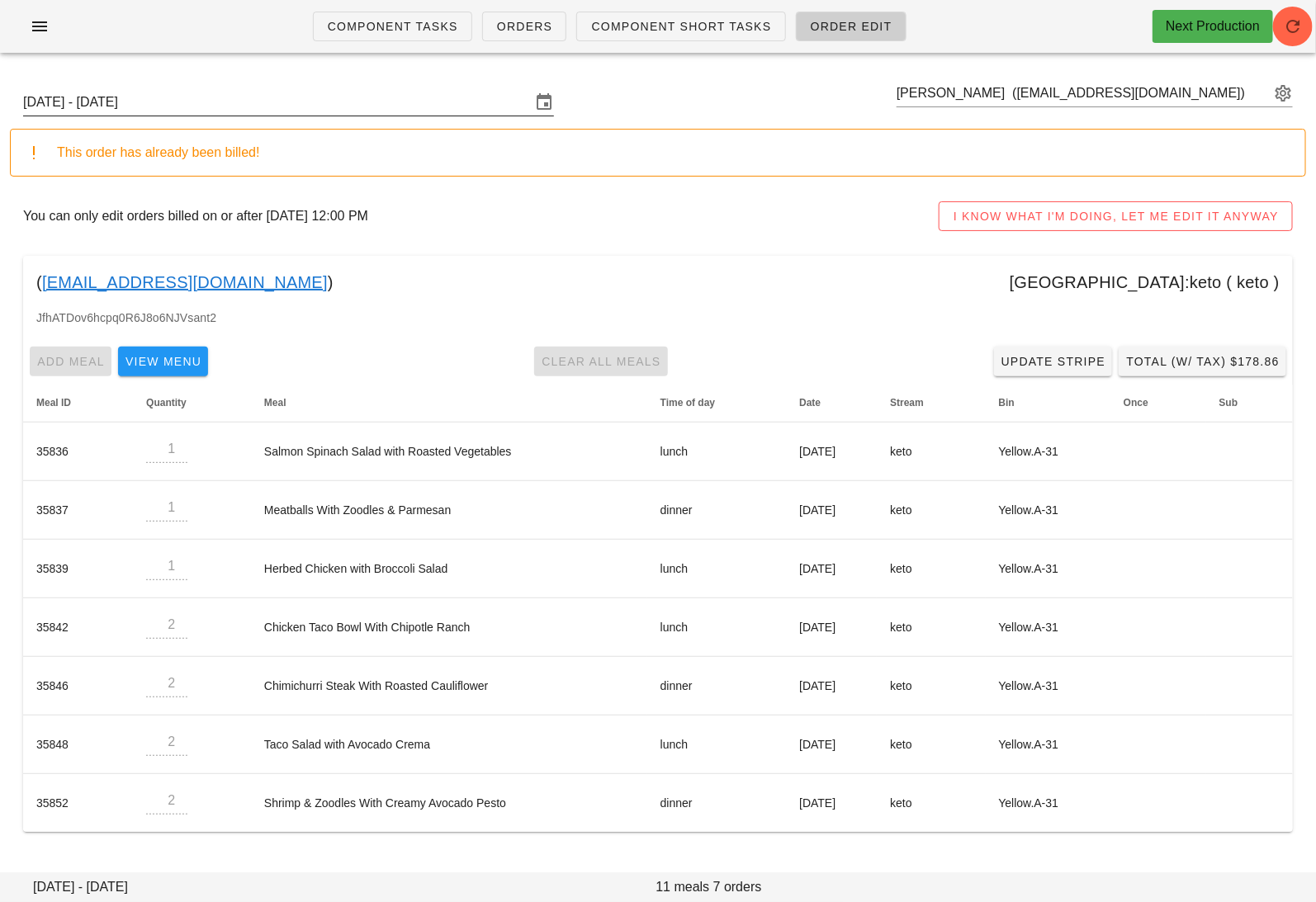
click at [312, 107] on input "Sunday October 12 - Saturday October 18" at bounding box center [277, 102] width 508 height 27
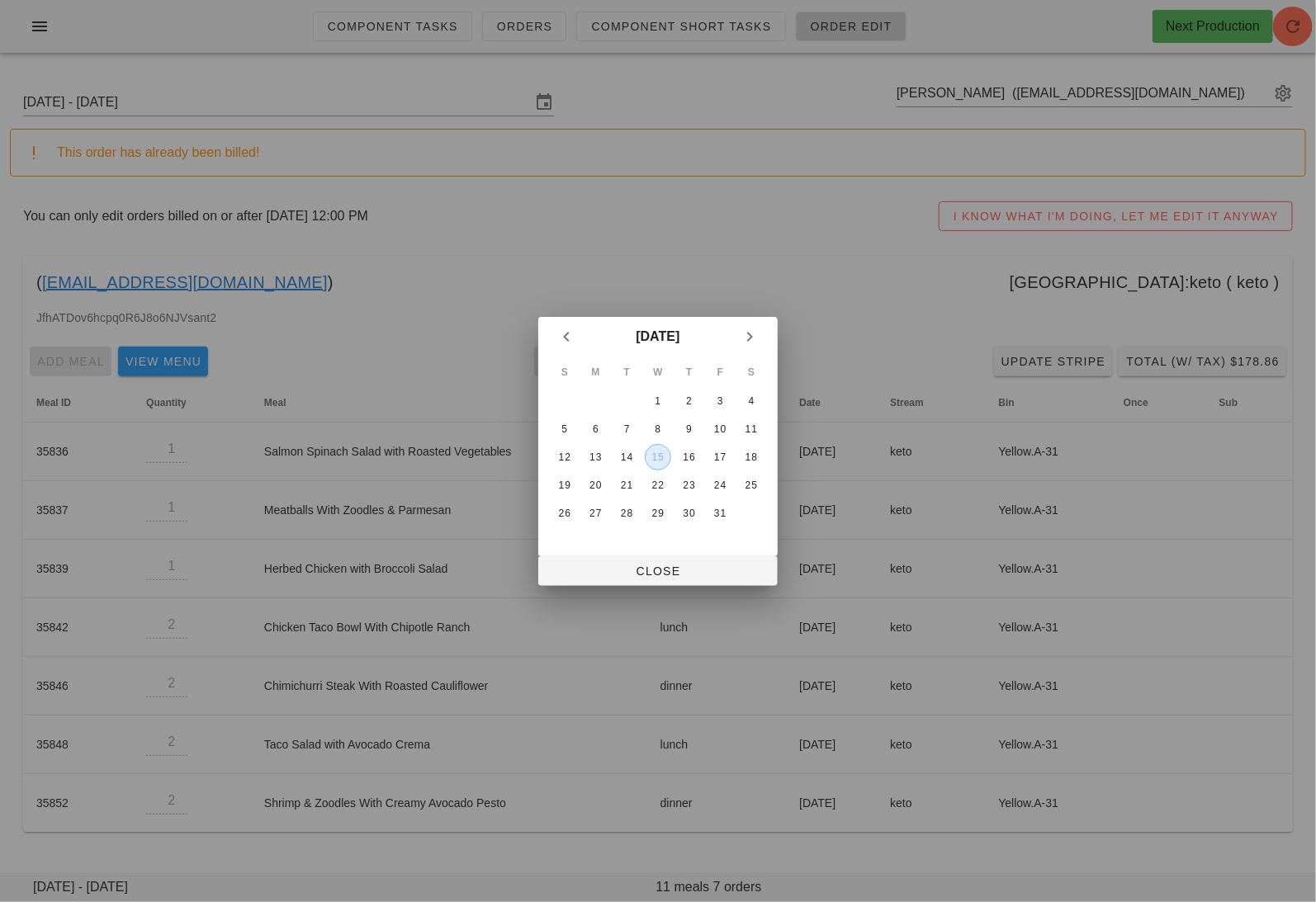
click at [662, 452] on div "15" at bounding box center [658, 458] width 25 height 12
click at [674, 575] on span "Close" at bounding box center [658, 571] width 213 height 13
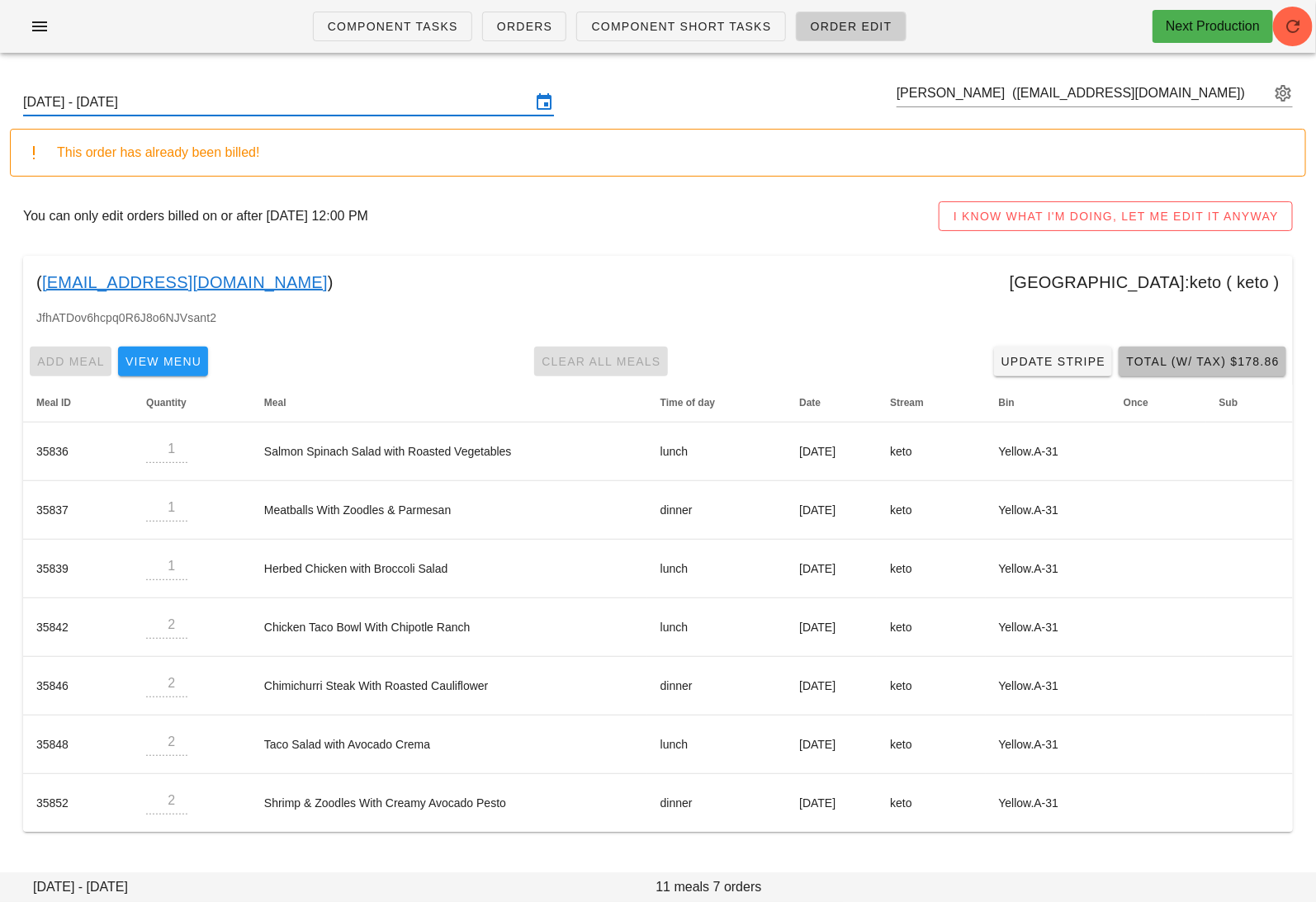
click at [1195, 365] on span "Total (w/ Tax) $178.86" at bounding box center [1202, 361] width 154 height 13
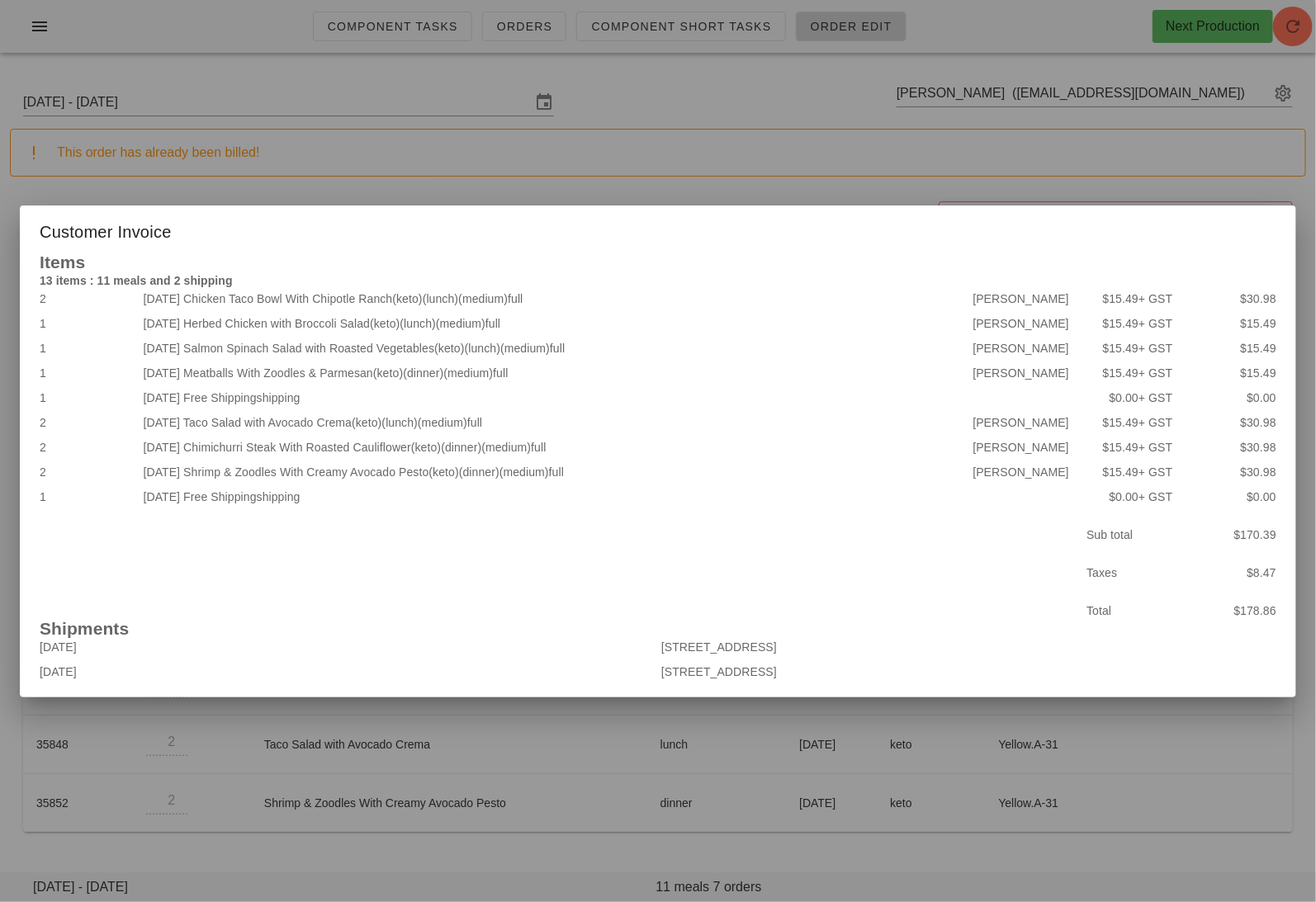
click at [506, 186] on div at bounding box center [658, 451] width 1316 height 902
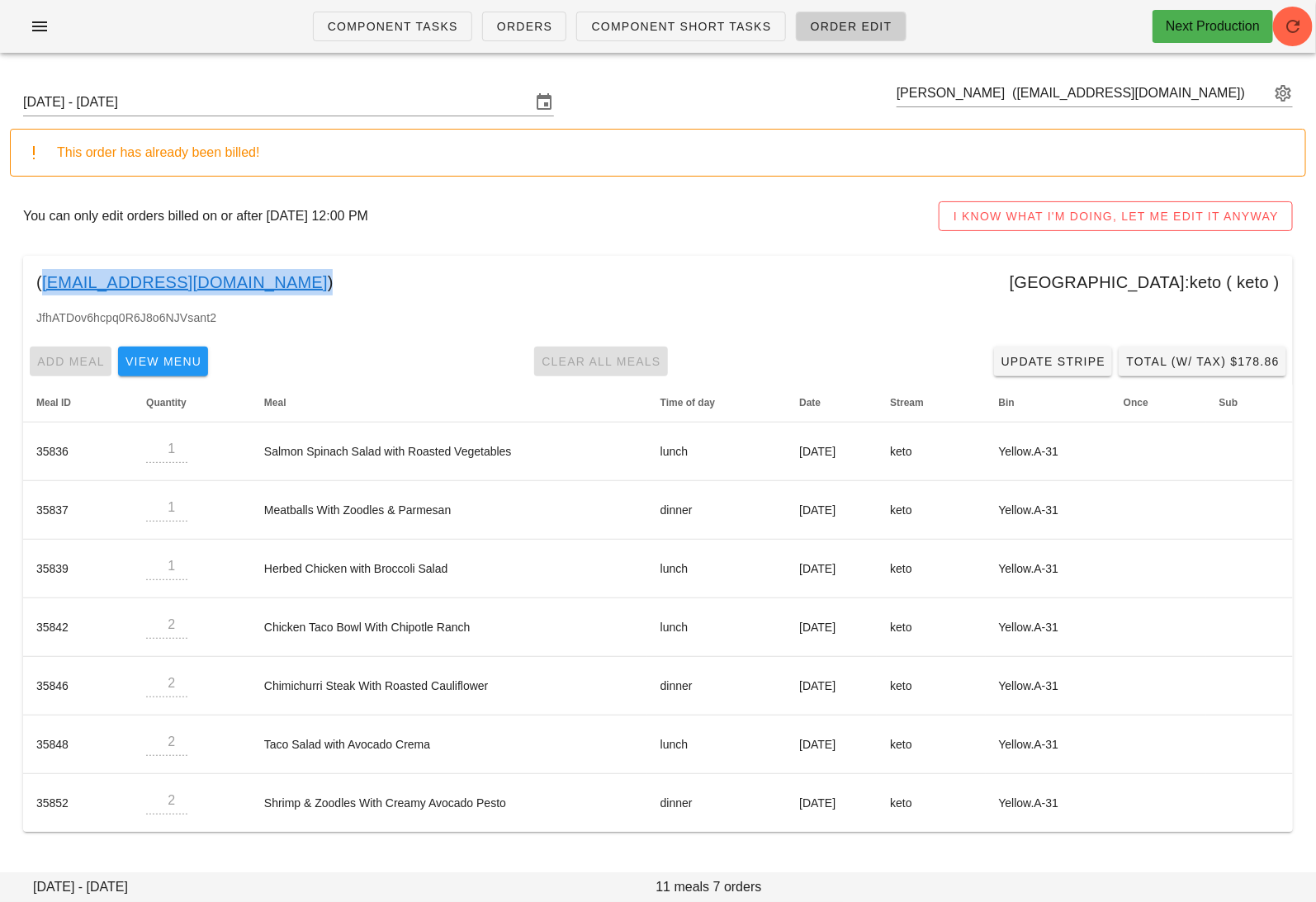
drag, startPoint x: 229, startPoint y: 284, endPoint x: 43, endPoint y: 286, distance: 186.0
click at [43, 286] on div "( riad.rasheed@gmail.com ) Calgary:keto ( keto )" at bounding box center [658, 282] width 1270 height 53
copy link "riad.rasheed@gmail.com"
